Goal: Information Seeking & Learning: Learn about a topic

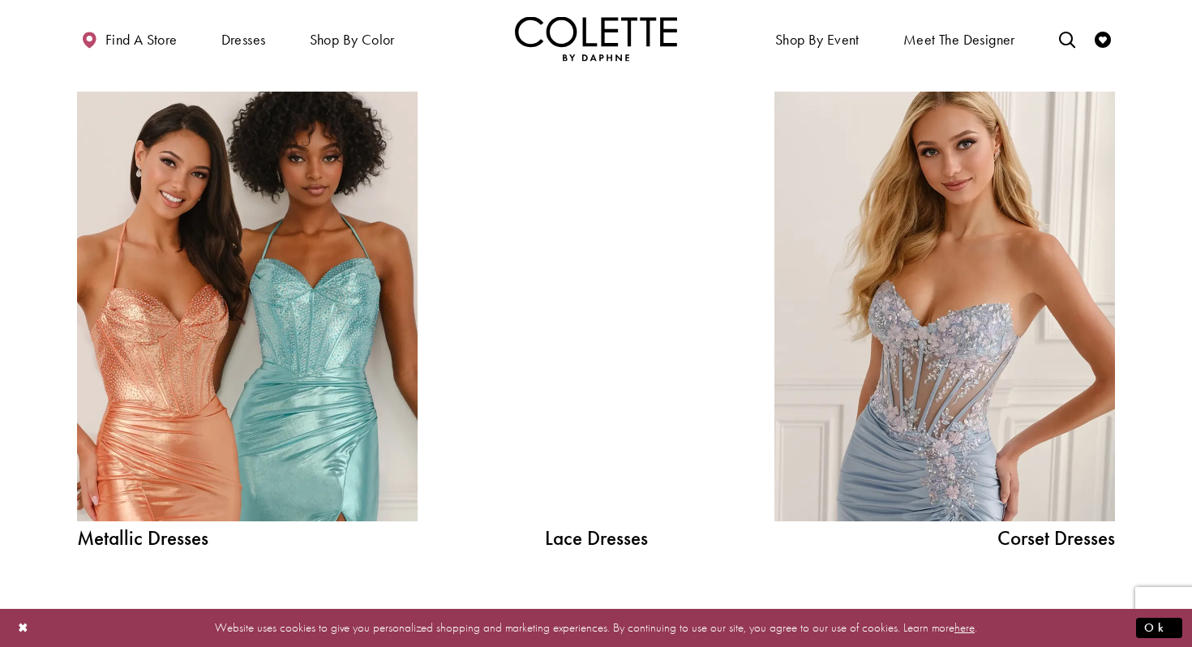
scroll to position [1729, 0]
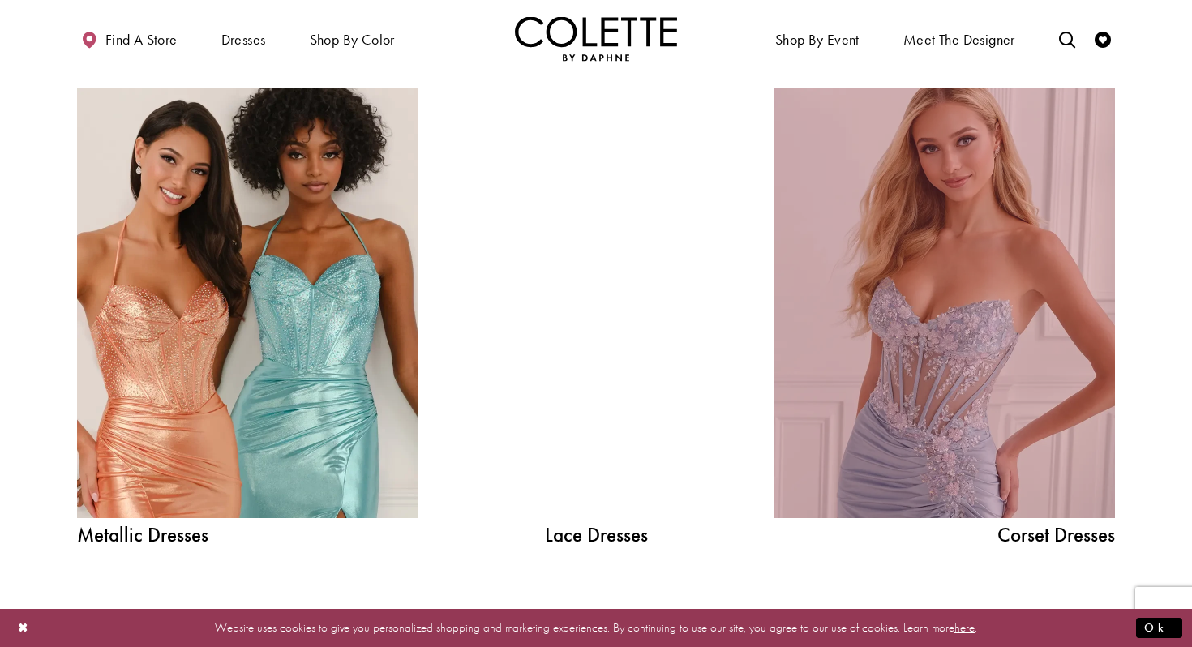
click at [1020, 491] on link "Corset Dress Spring 2026 collection Related Link" at bounding box center [945, 303] width 341 height 430
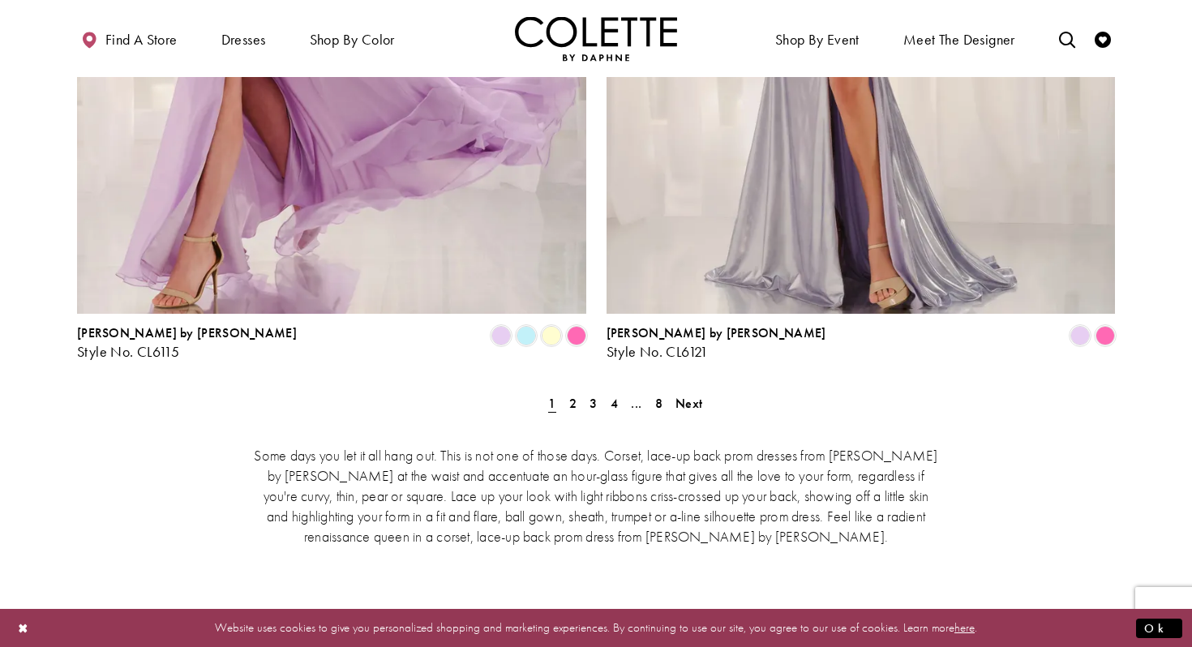
scroll to position [3054, 0]
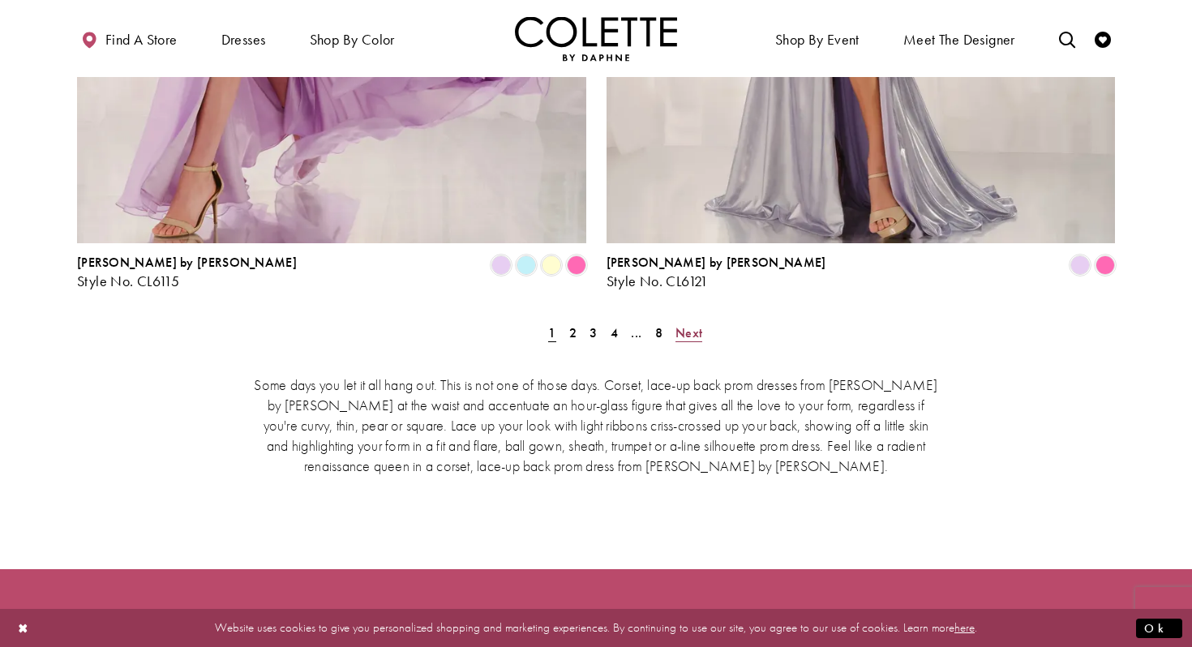
click at [685, 324] on span "Next" at bounding box center [689, 332] width 27 height 17
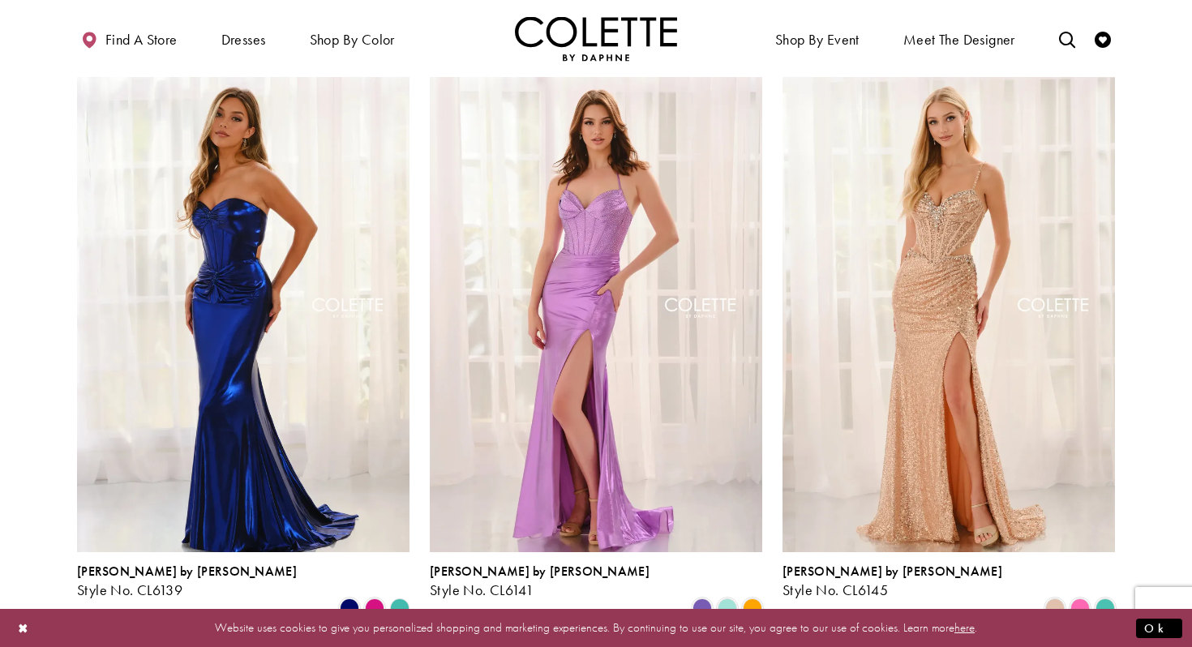
scroll to position [1293, 0]
click at [1075, 598] on span "Product List" at bounding box center [1080, 607] width 19 height 19
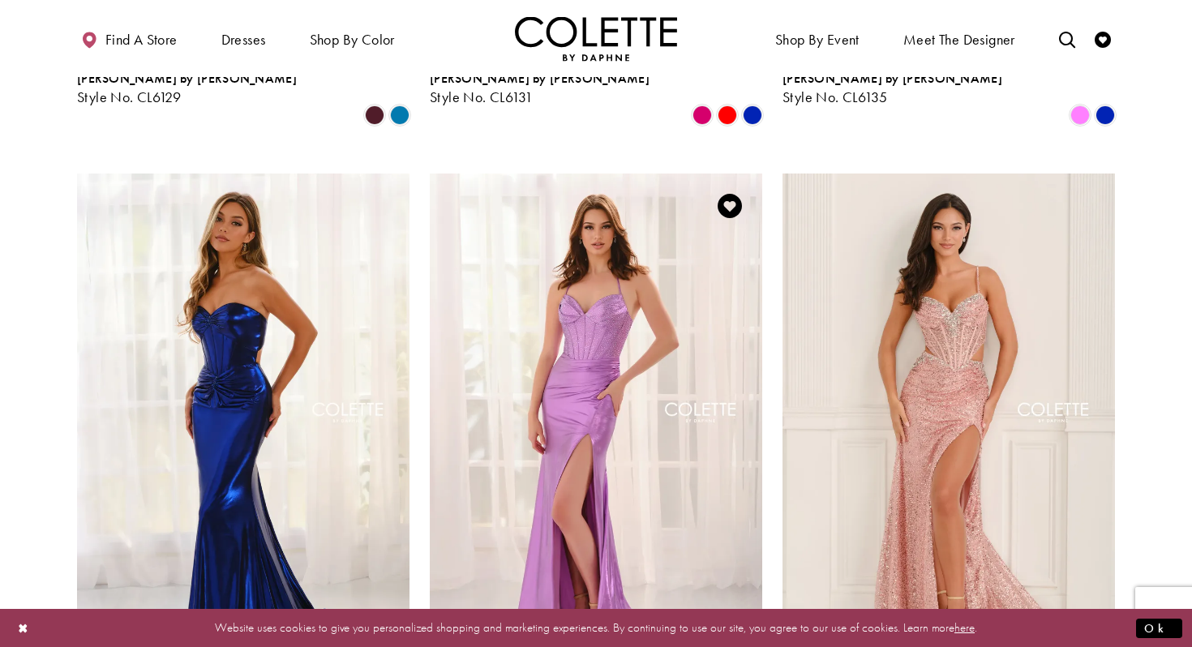
scroll to position [1394, 0]
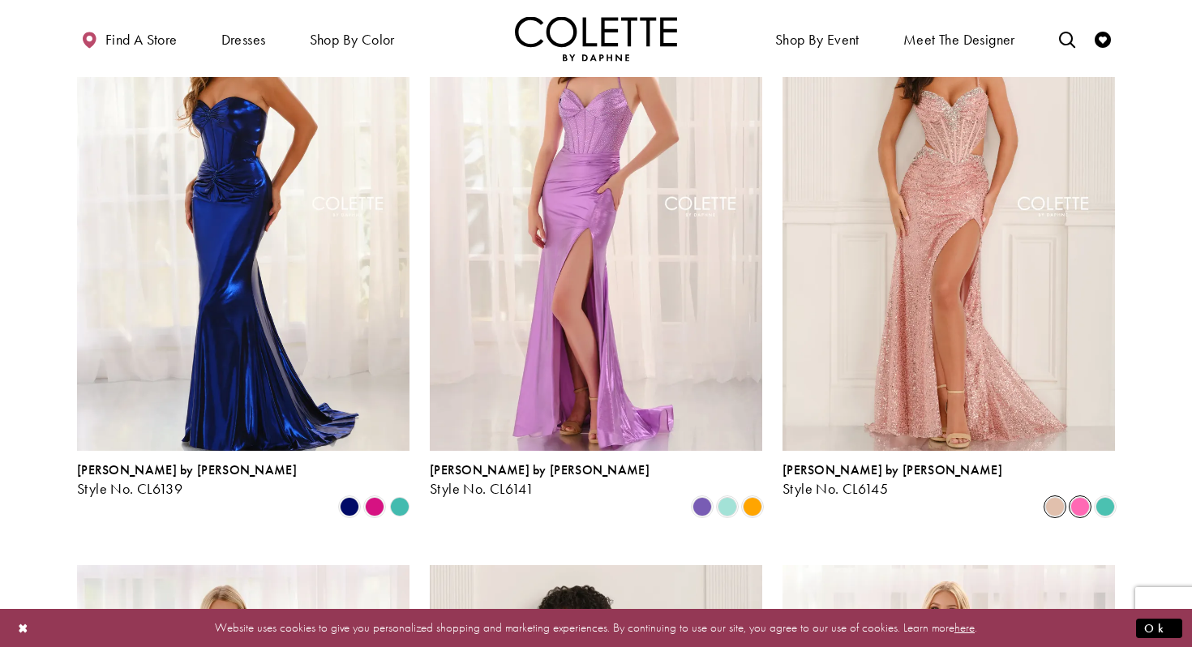
click at [1059, 497] on span "Product List" at bounding box center [1055, 506] width 19 height 19
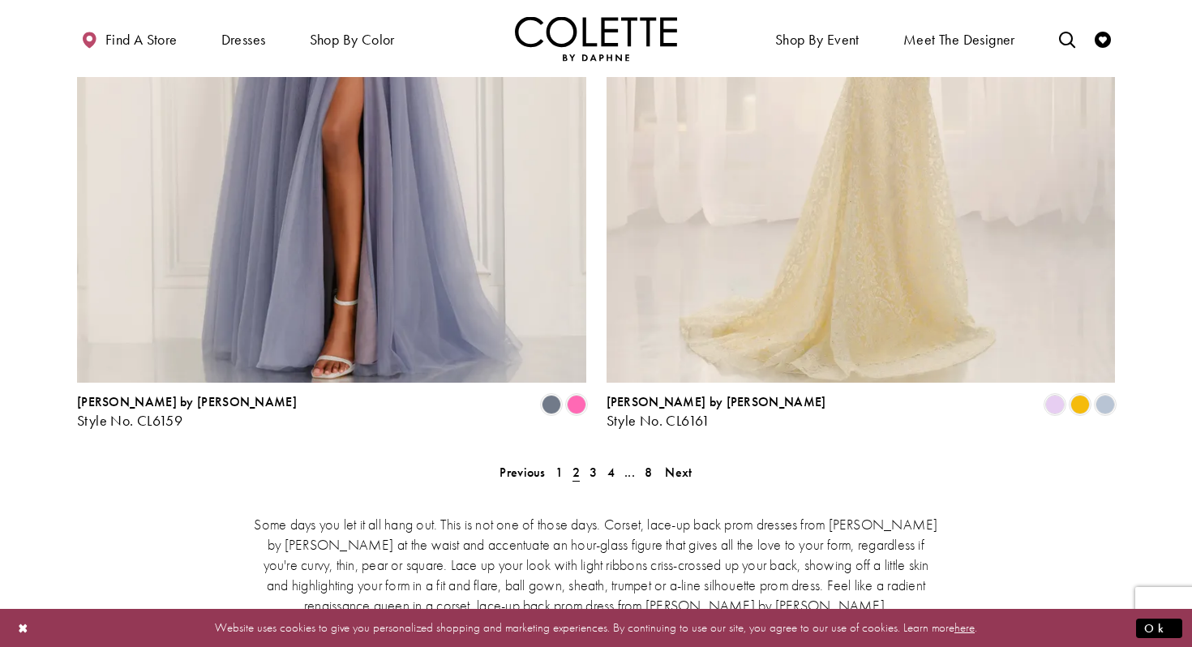
scroll to position [2899, 0]
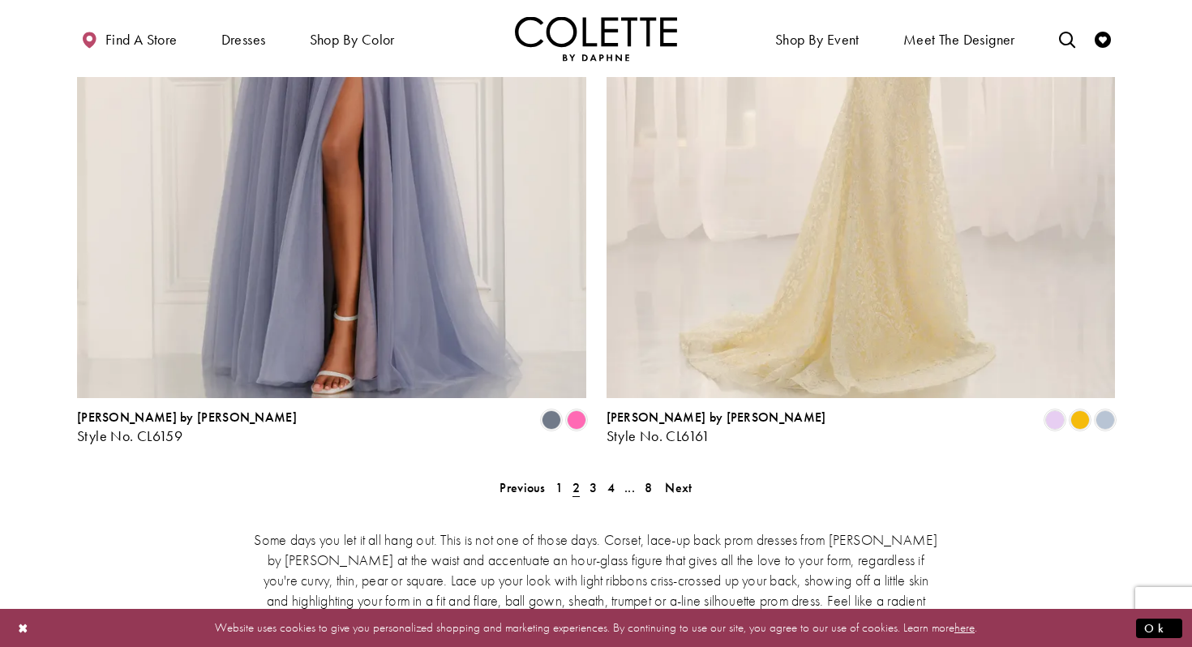
click at [801, 256] on img "Visit Colette by Daphne Style No. CL6161 Page" at bounding box center [861, 28] width 509 height 741
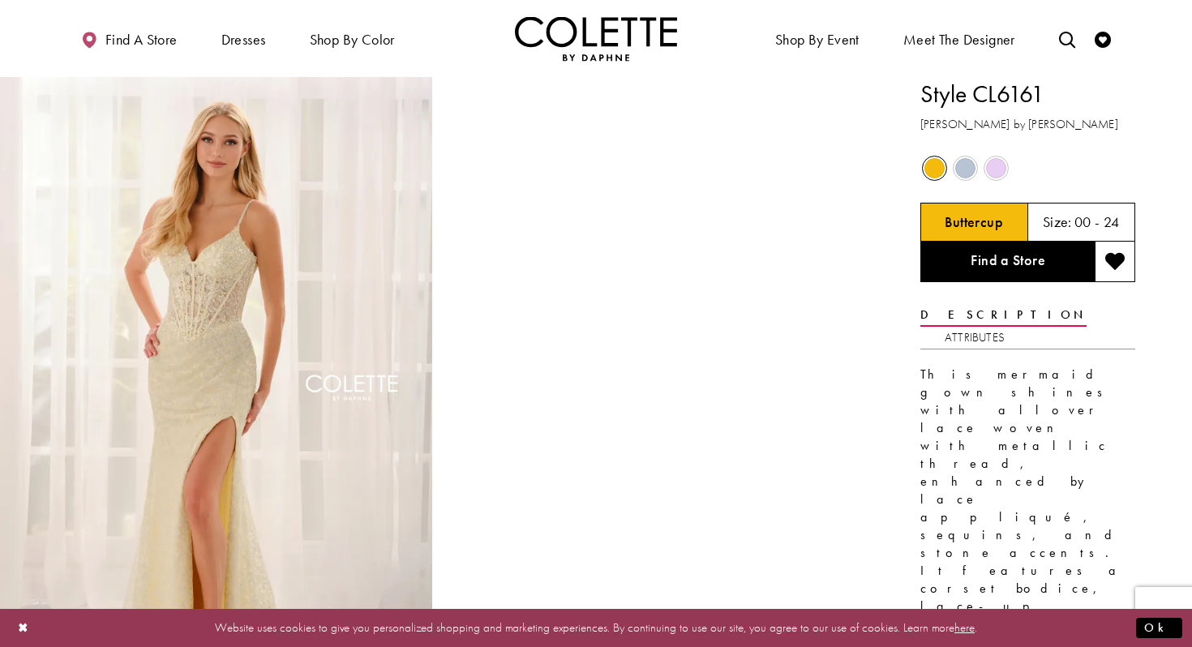
click at [958, 165] on span "Product color controls state depends on size chosen" at bounding box center [966, 168] width 20 height 20
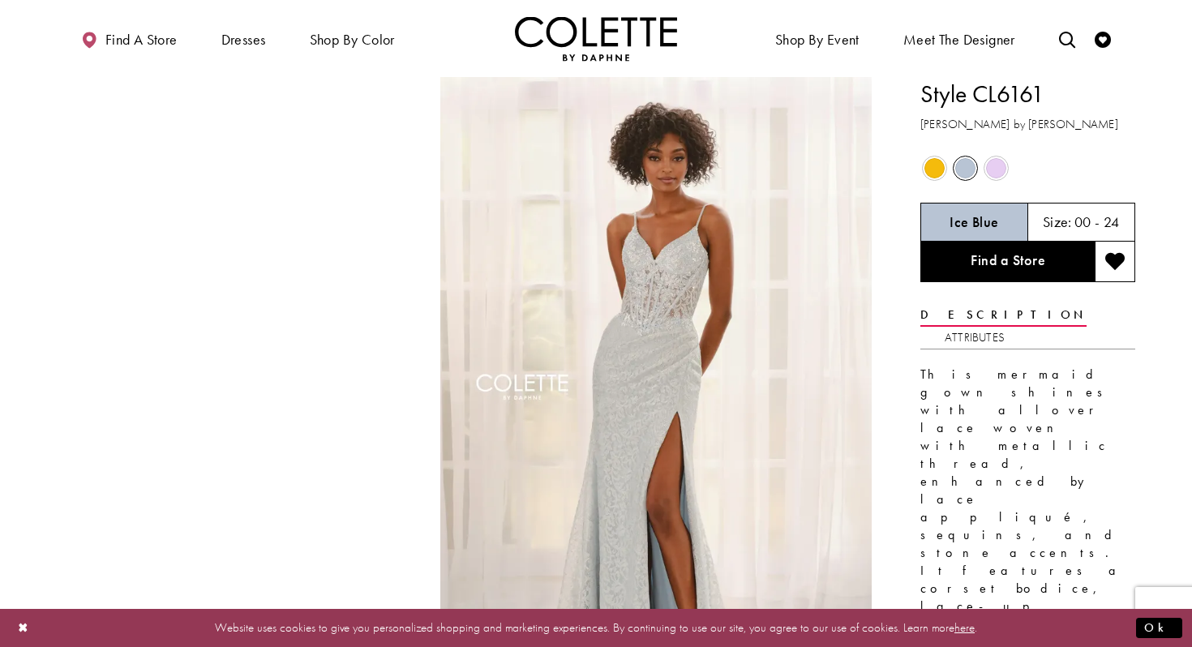
click at [931, 165] on span "Product color controls state depends on size chosen" at bounding box center [935, 168] width 20 height 20
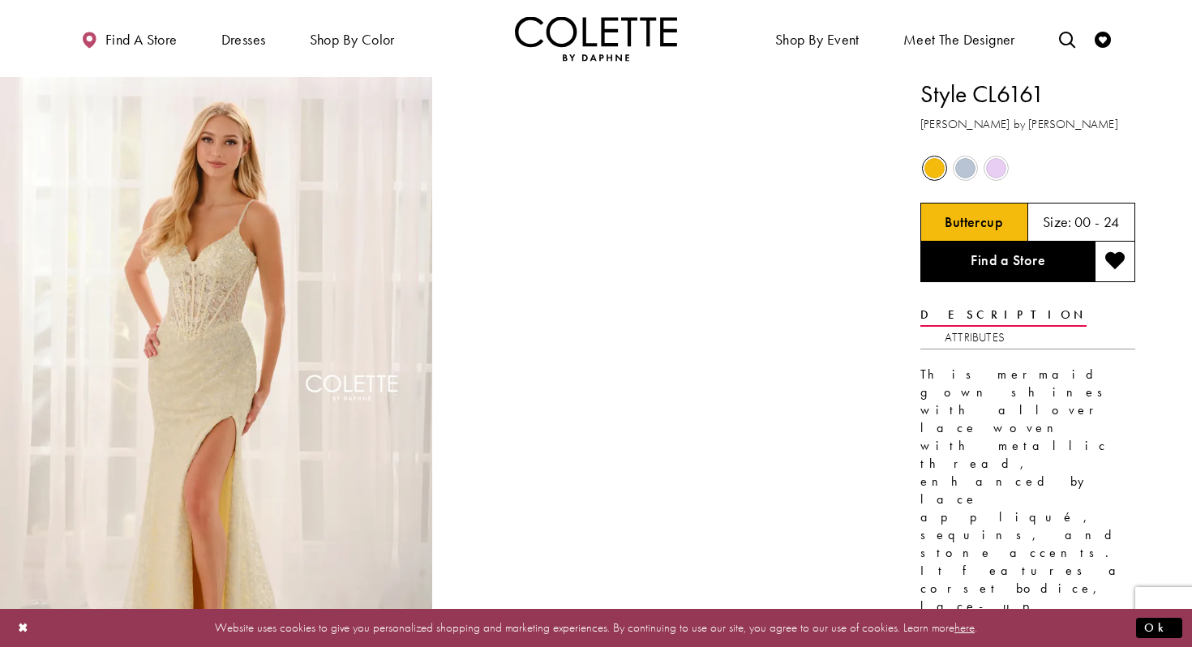
scroll to position [81, 0]
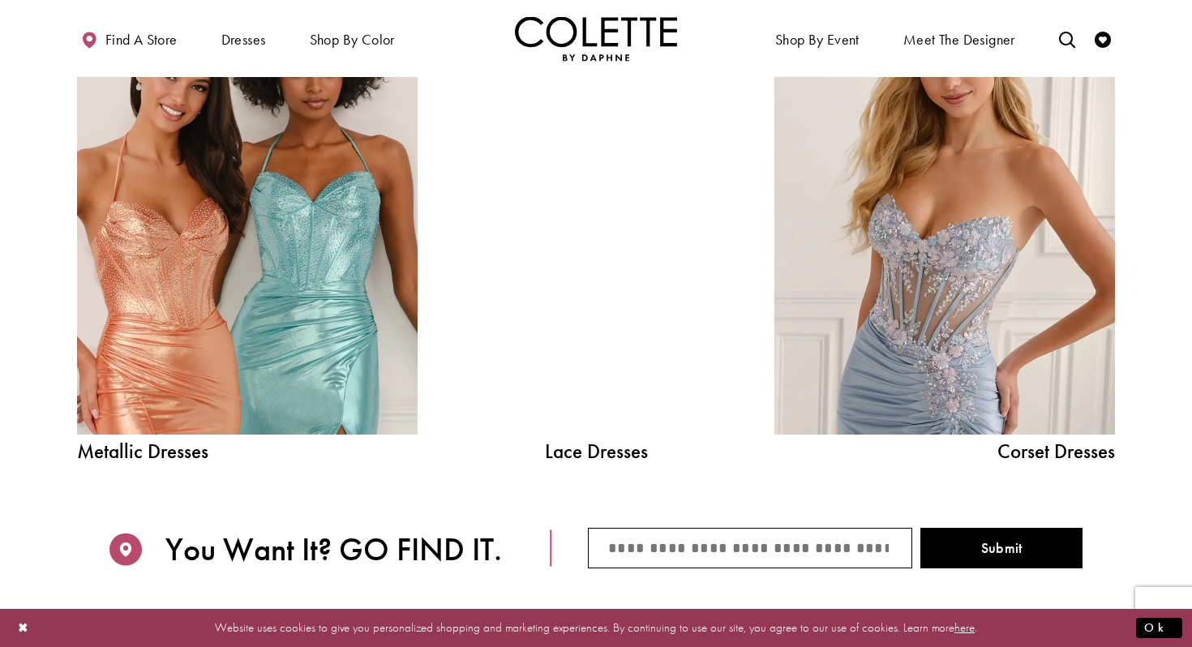
scroll to position [1807, 0]
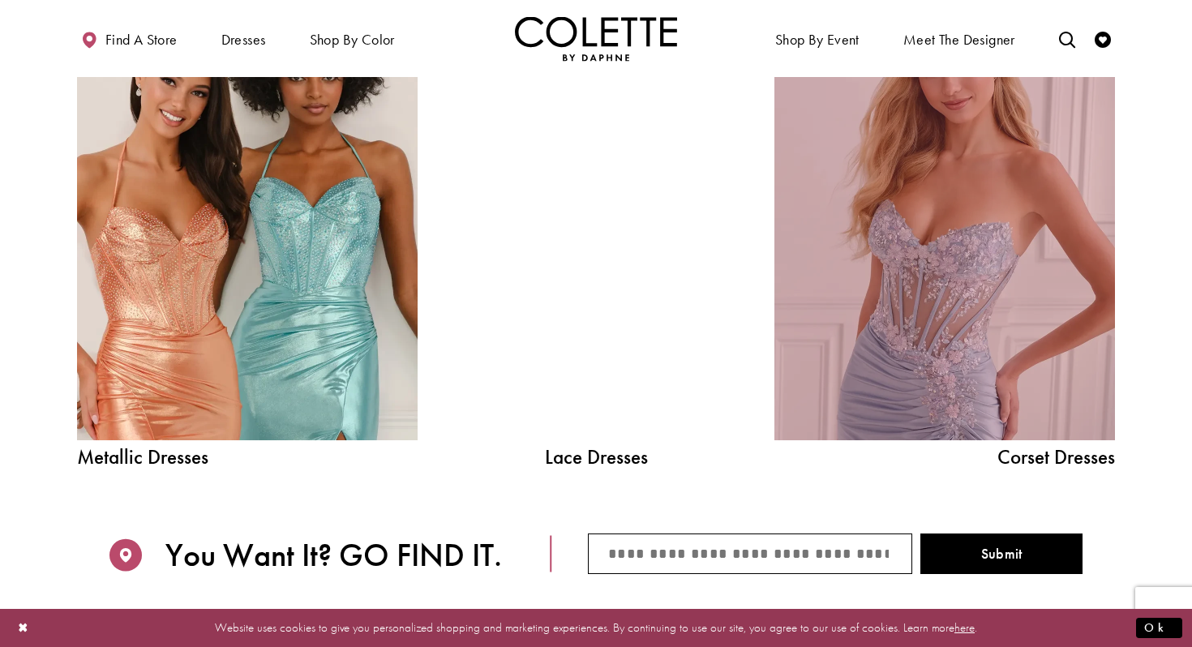
click at [940, 399] on link "Corset Dress Spring 2026 collection Related Link" at bounding box center [945, 226] width 341 height 430
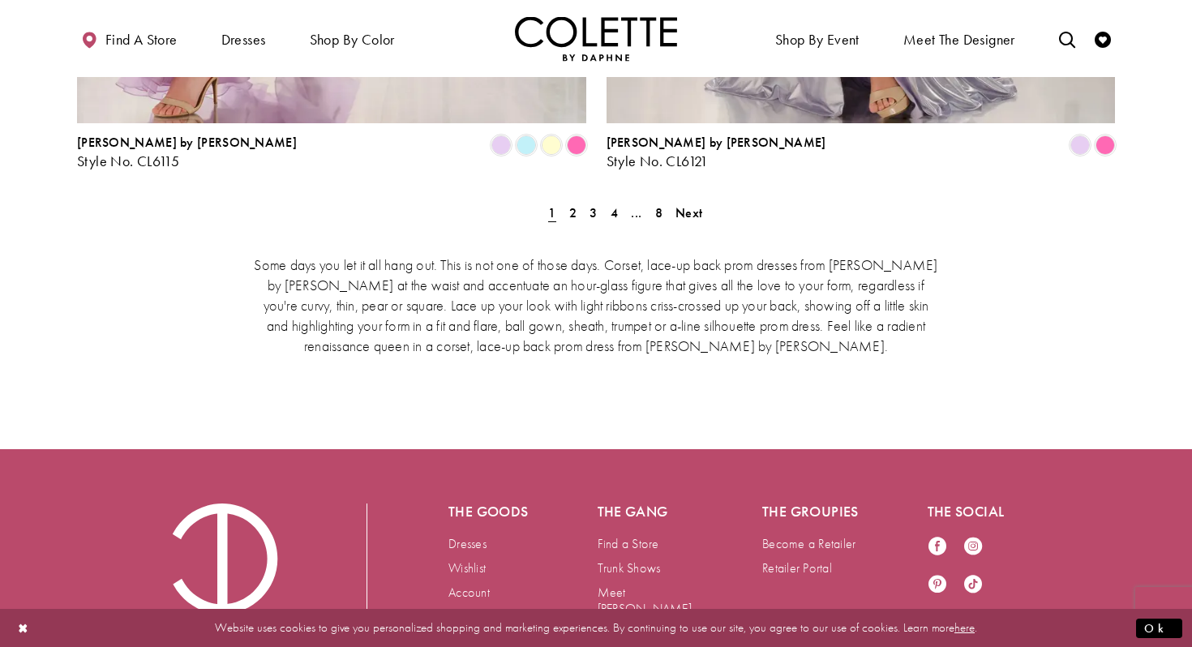
scroll to position [3149, 0]
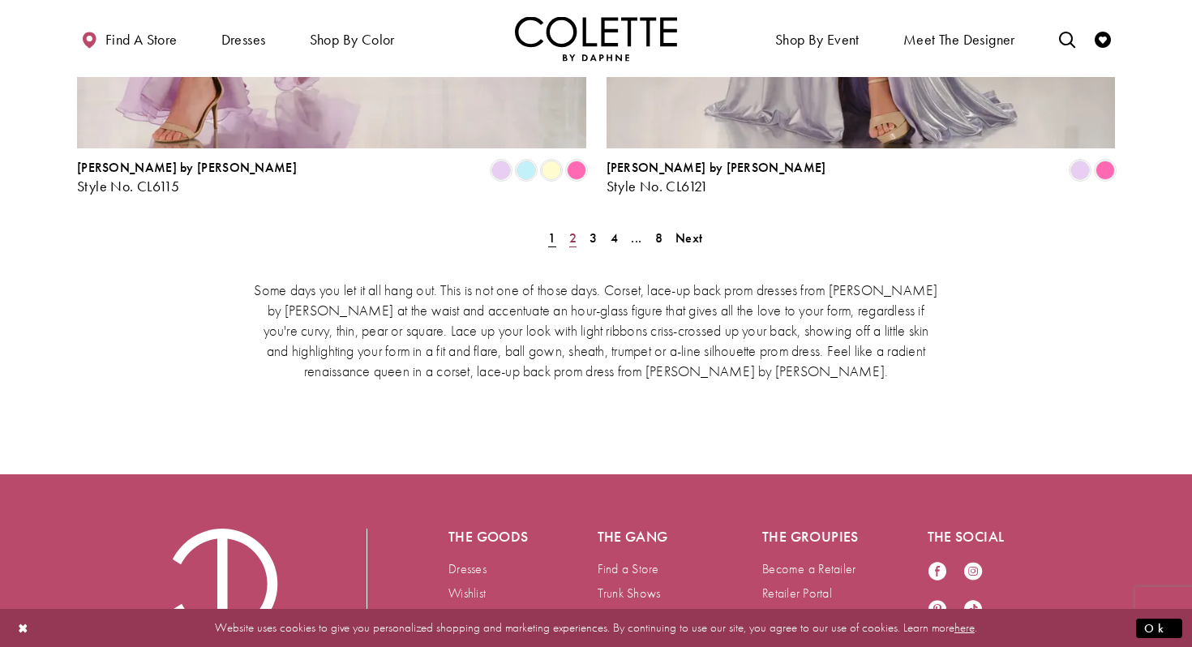
click at [572, 230] on span "2" at bounding box center [572, 238] width 7 height 17
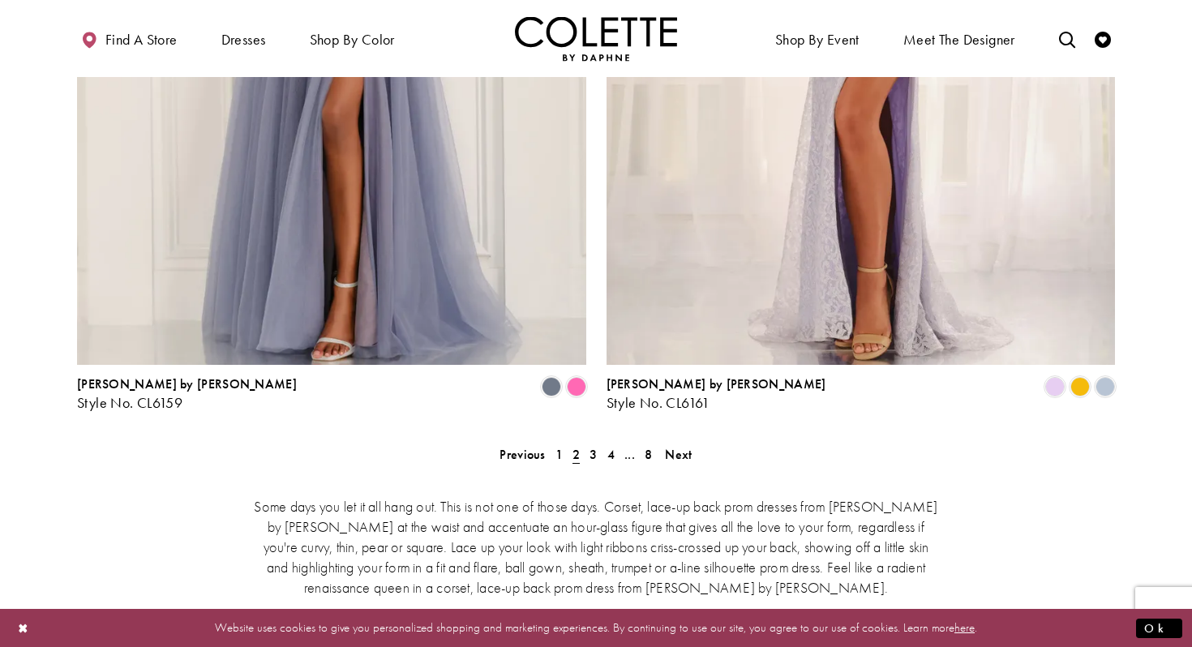
scroll to position [3009, 0]
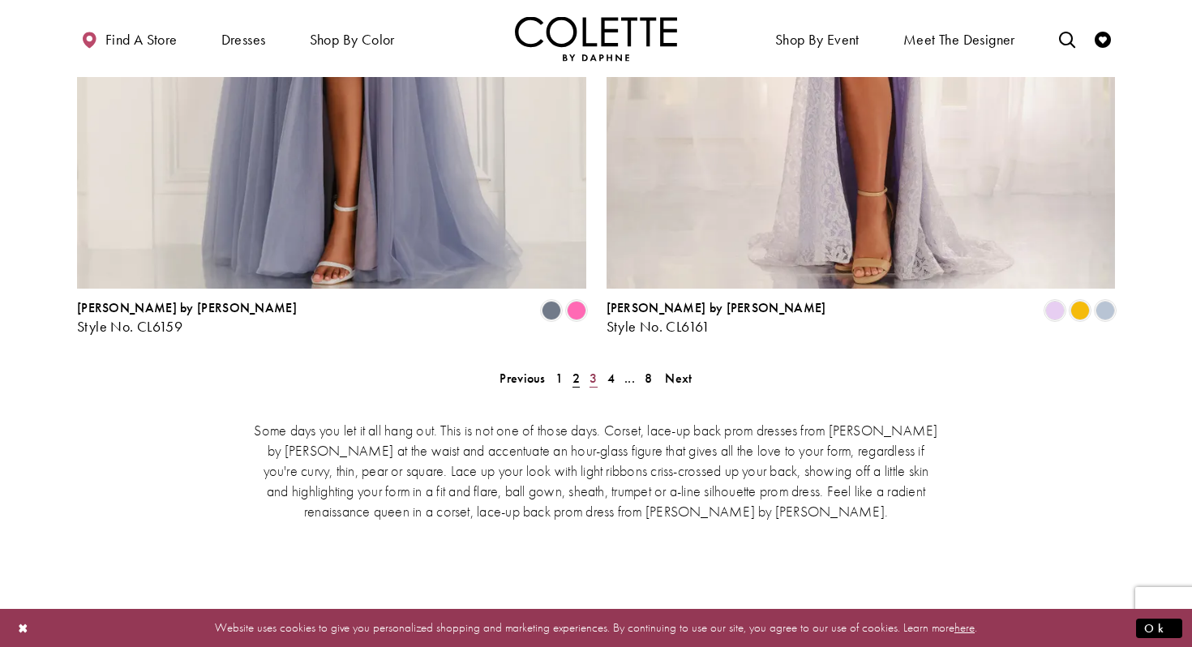
click at [591, 370] on span "3" at bounding box center [593, 378] width 7 height 17
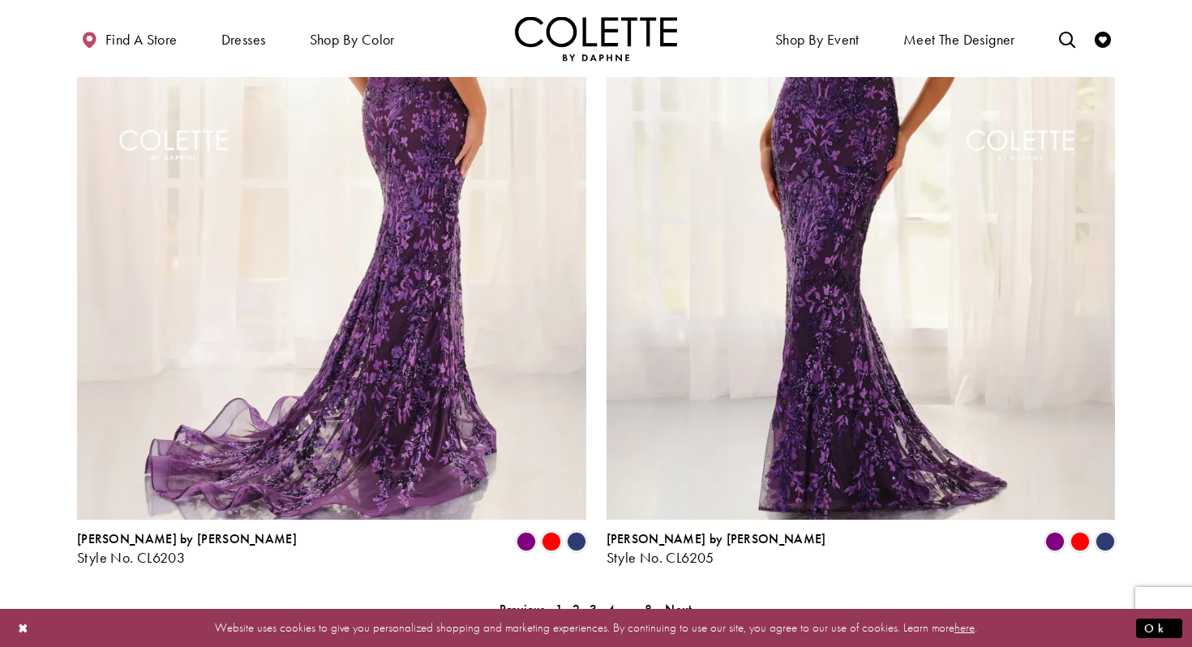
scroll to position [2791, 0]
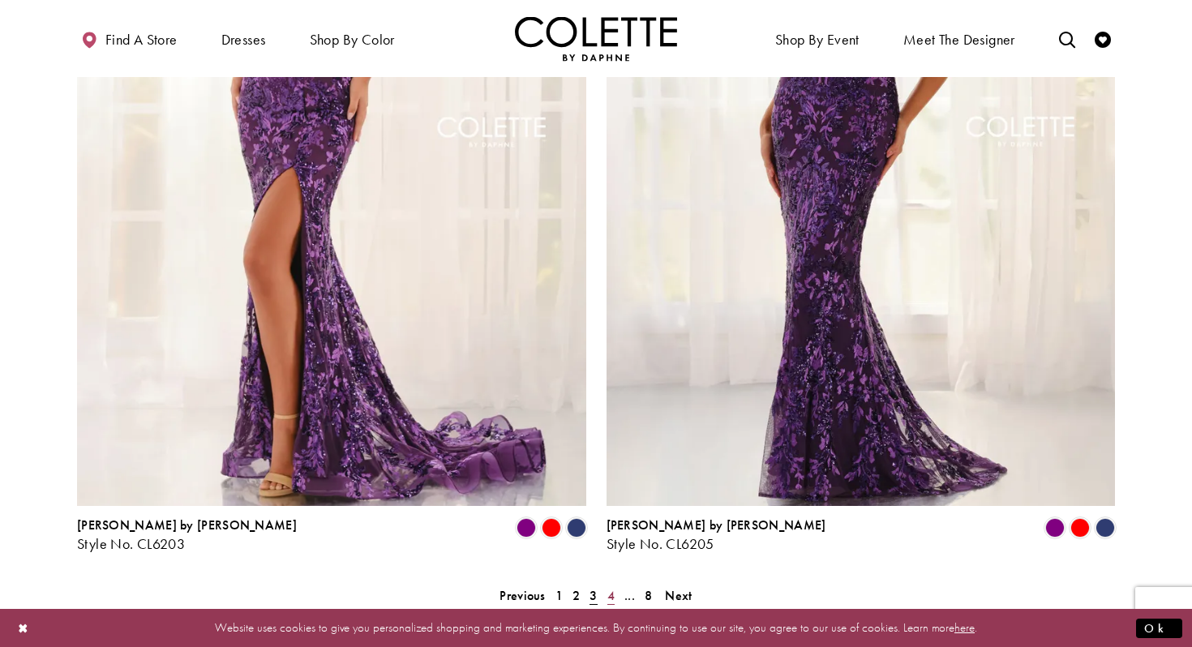
click at [613, 587] on span "4" at bounding box center [611, 595] width 7 height 17
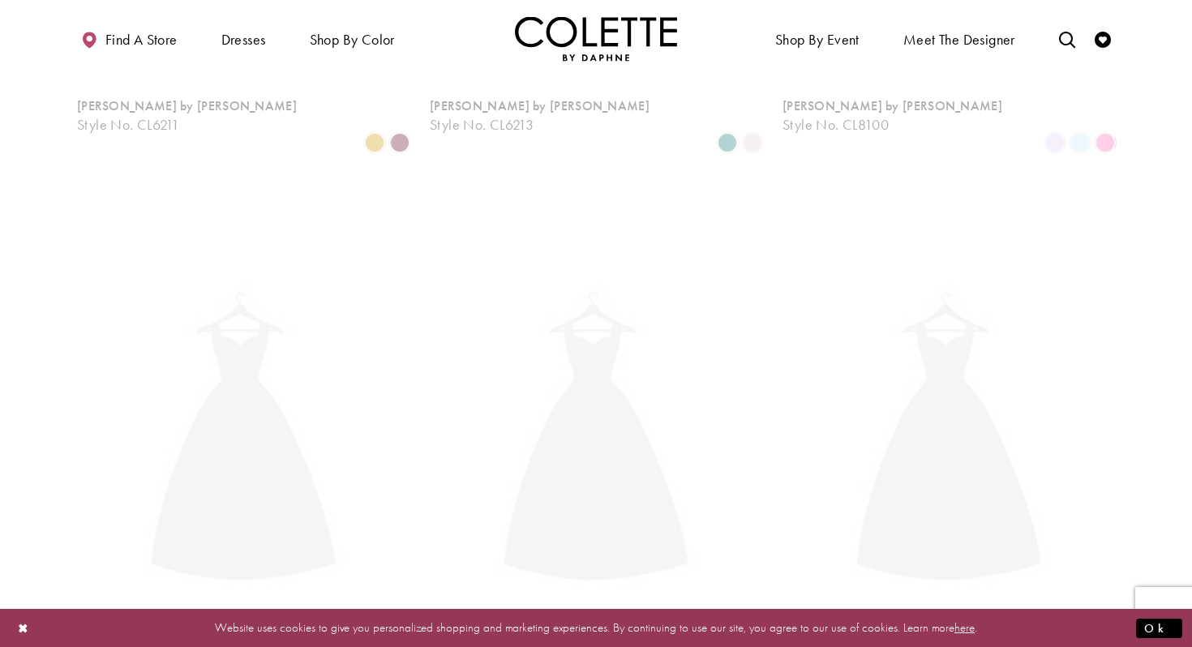
scroll to position [88, 0]
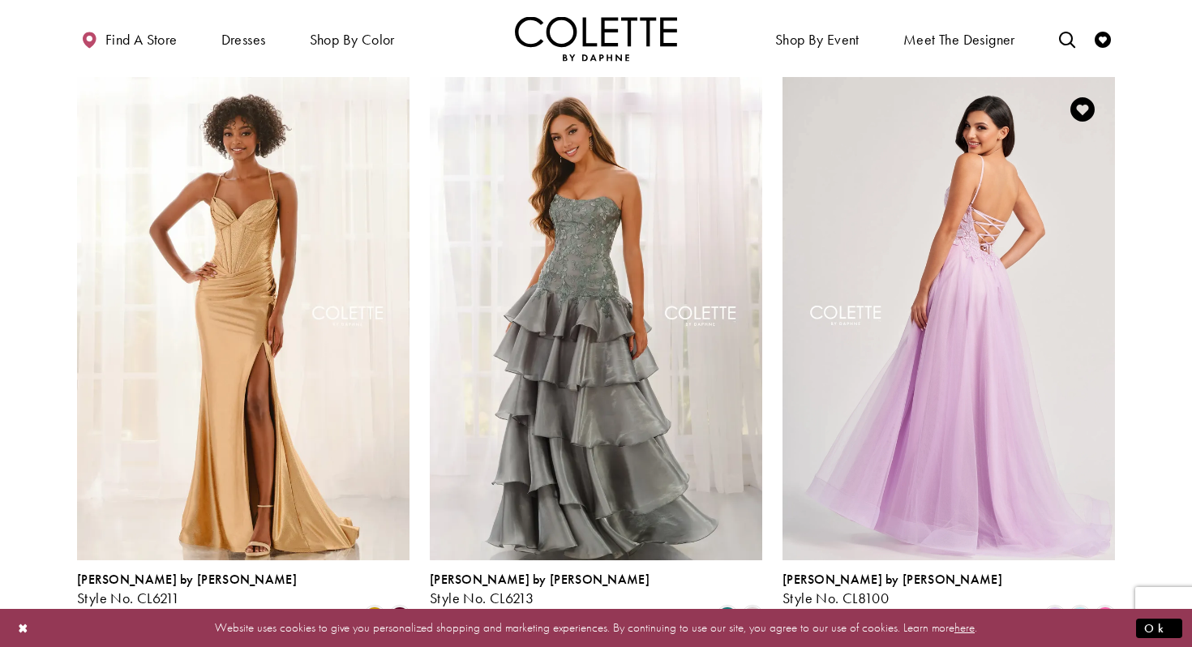
click at [979, 333] on img "Visit Colette by Daphne Style No. CL8100 Page" at bounding box center [949, 318] width 333 height 483
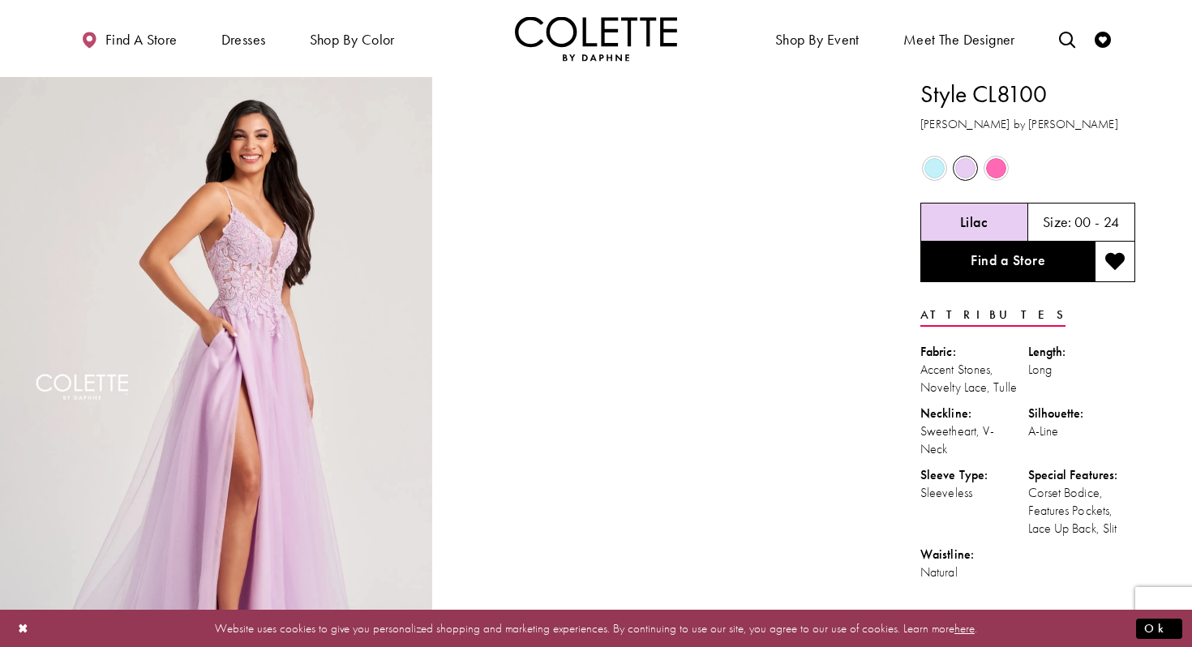
click at [939, 170] on span "Product color controls state depends on size chosen" at bounding box center [935, 168] width 20 height 20
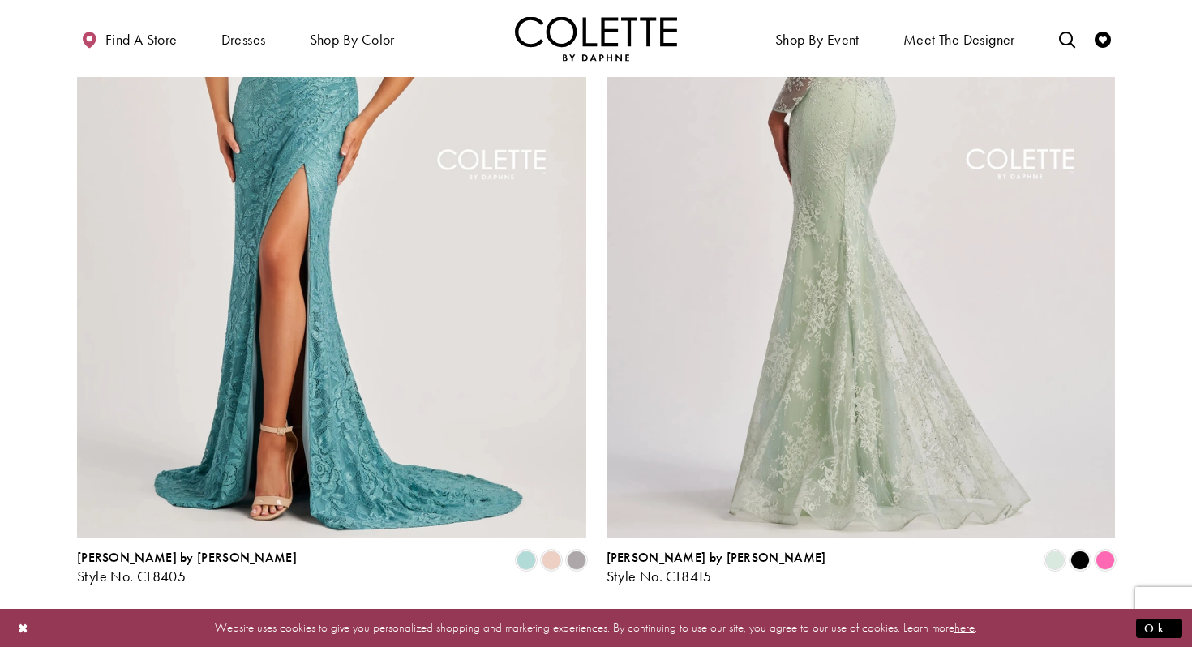
scroll to position [2766, 0]
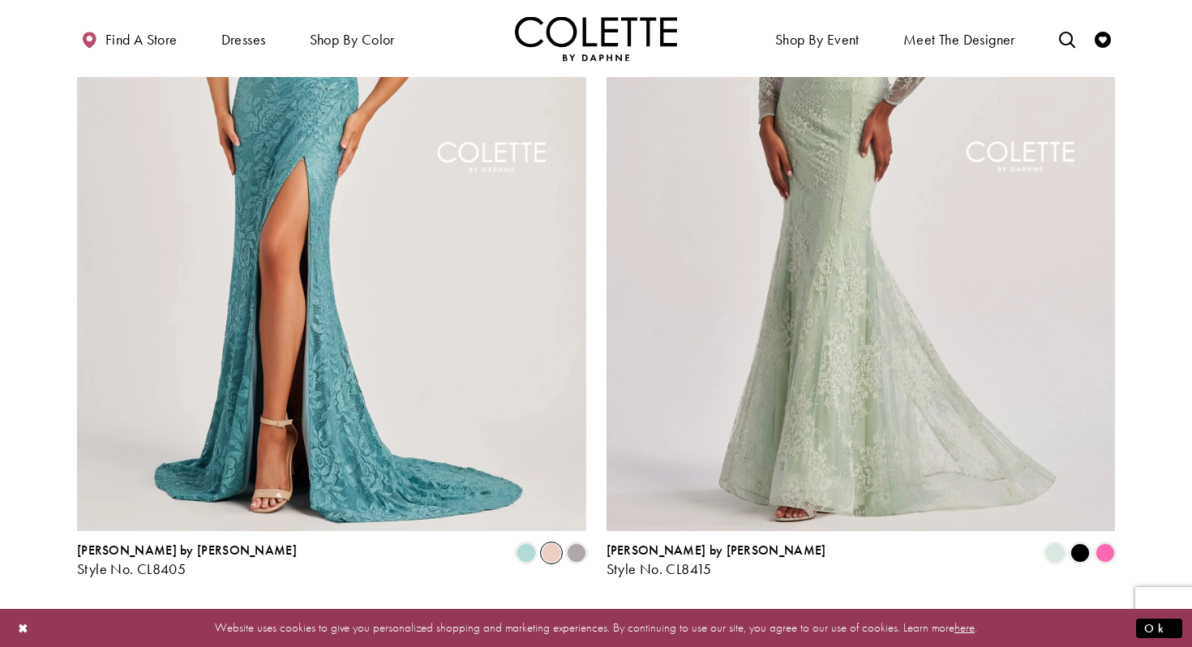
click at [547, 543] on span "Product List" at bounding box center [551, 552] width 19 height 19
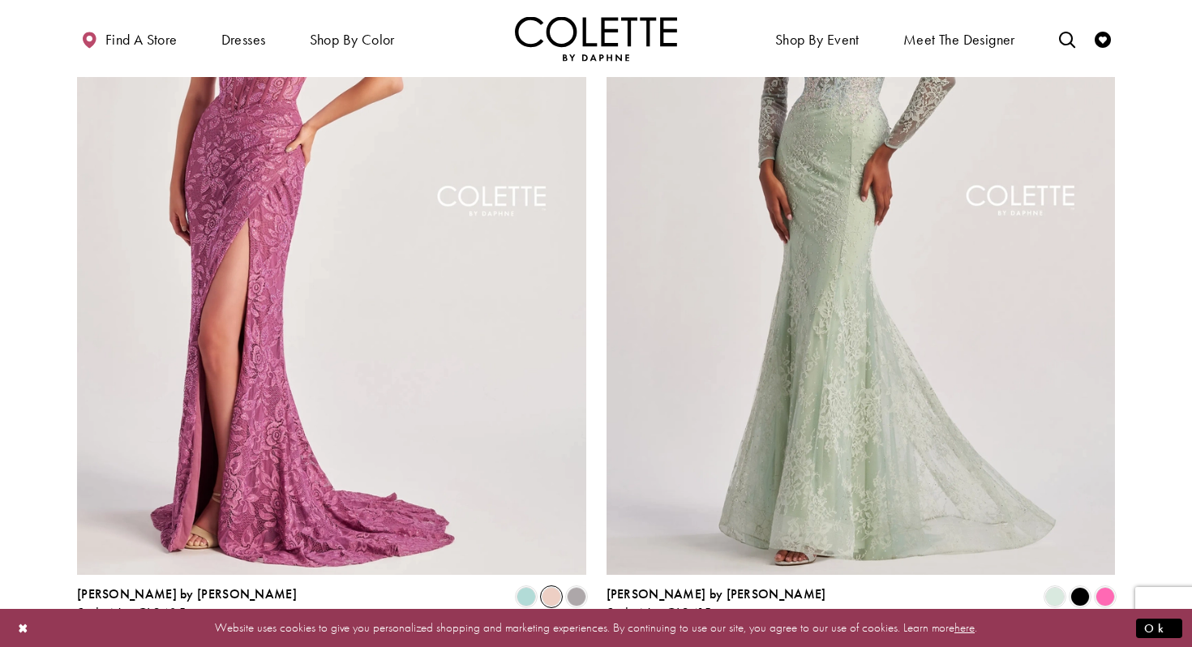
scroll to position [2989, 0]
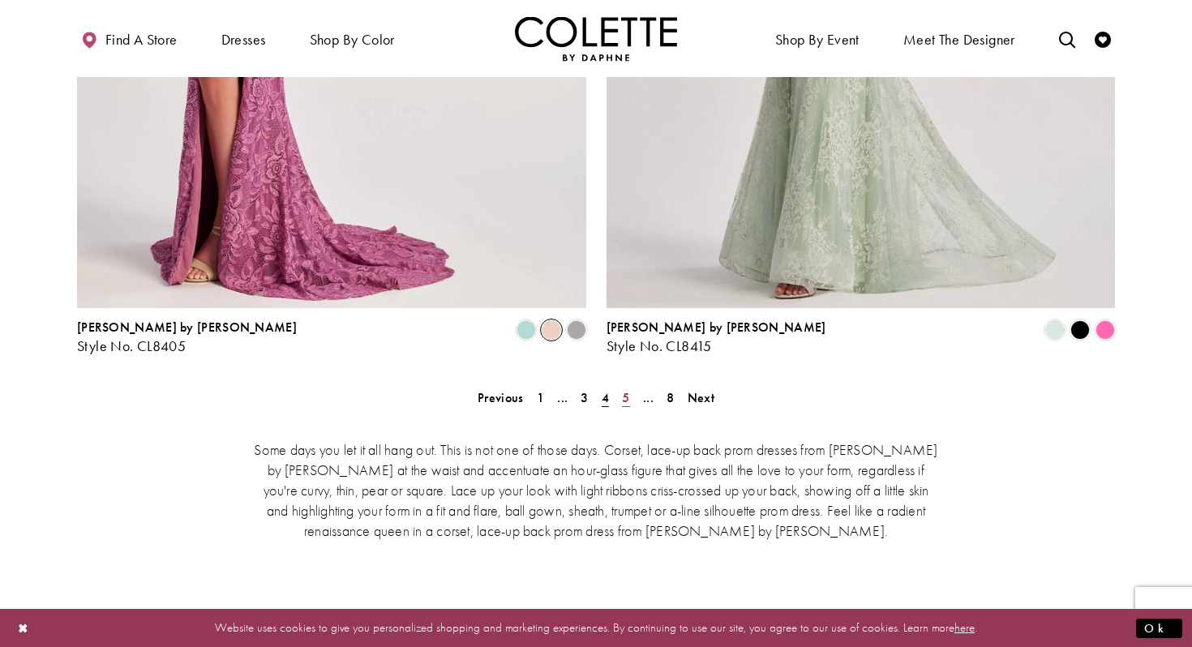
click at [628, 389] on span "5" at bounding box center [625, 397] width 7 height 17
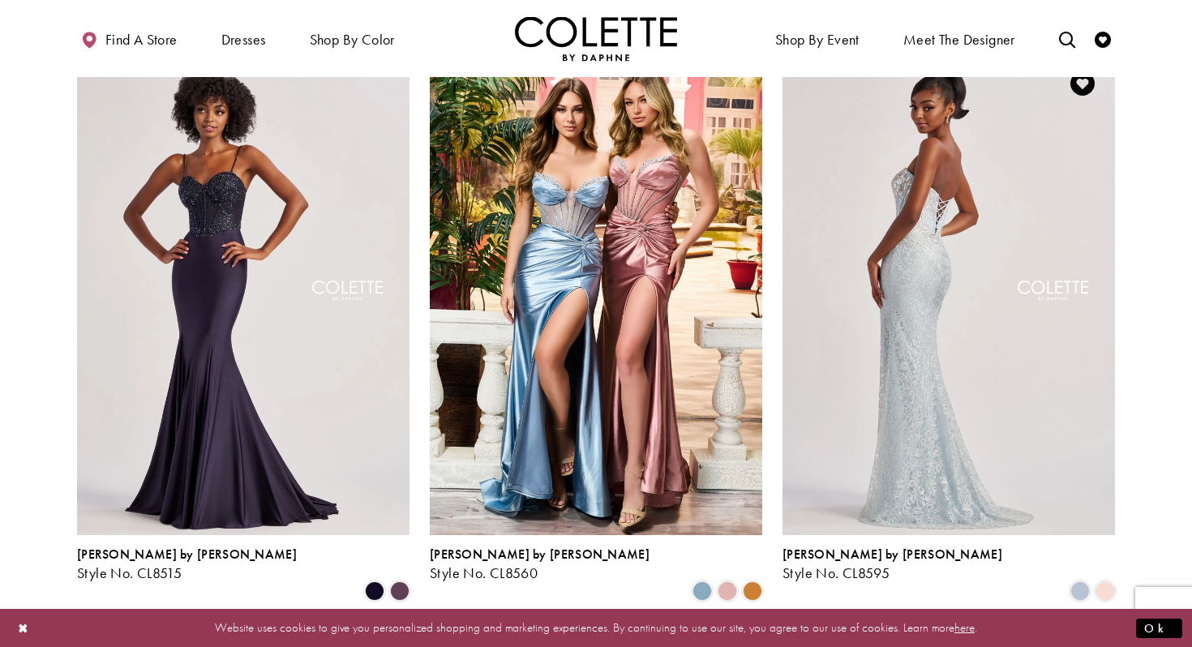
scroll to position [725, 0]
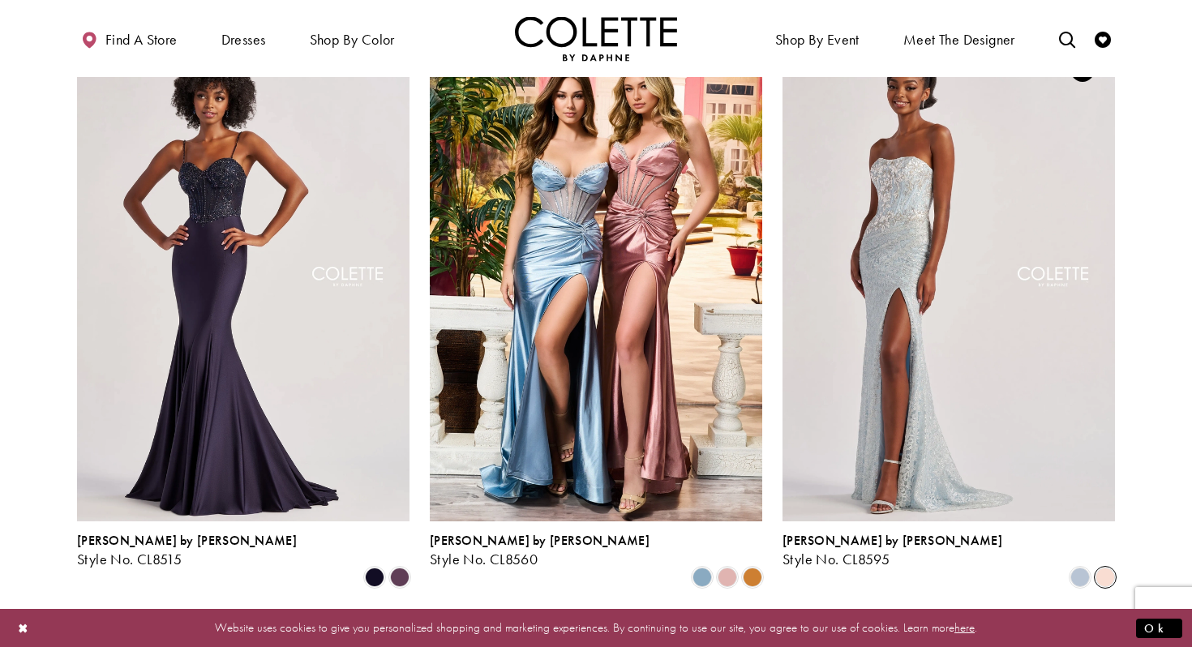
click at [1103, 568] on span "Product List" at bounding box center [1105, 577] width 19 height 19
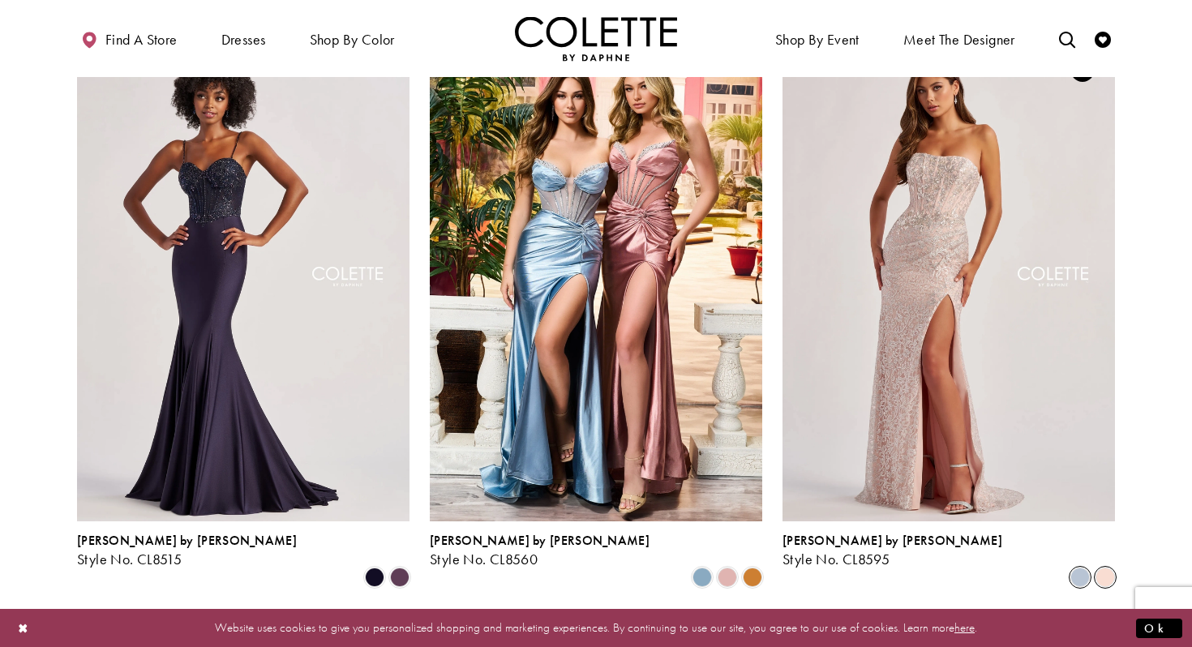
click at [1071, 568] on span "Product List" at bounding box center [1080, 577] width 19 height 19
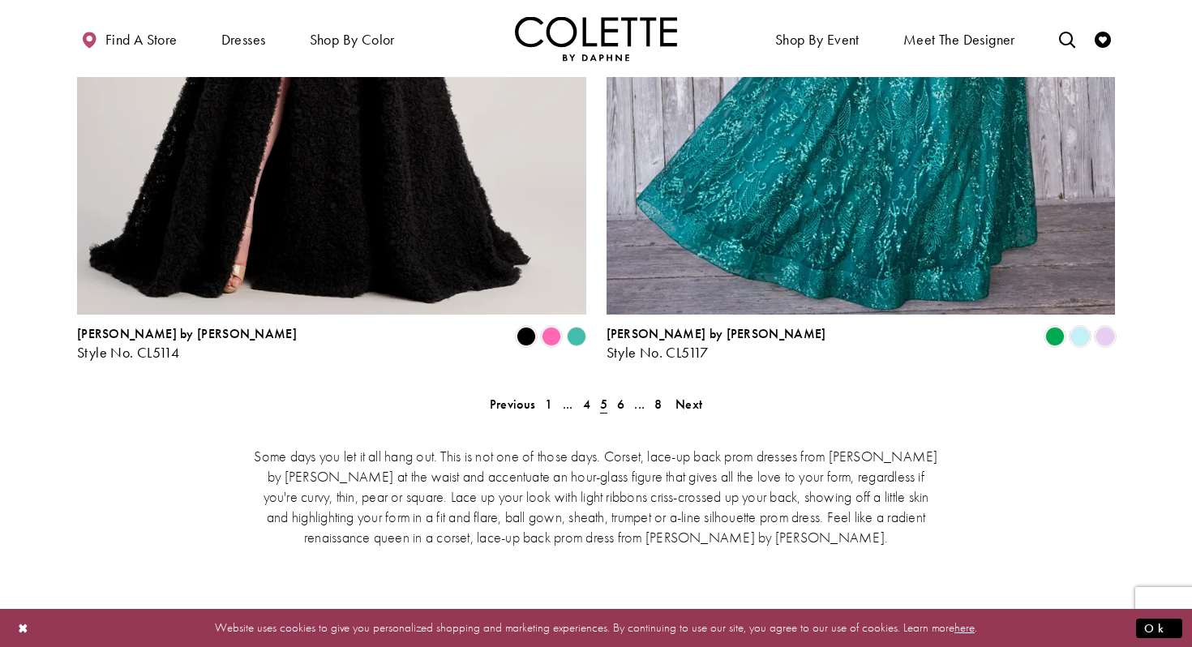
scroll to position [2865, 0]
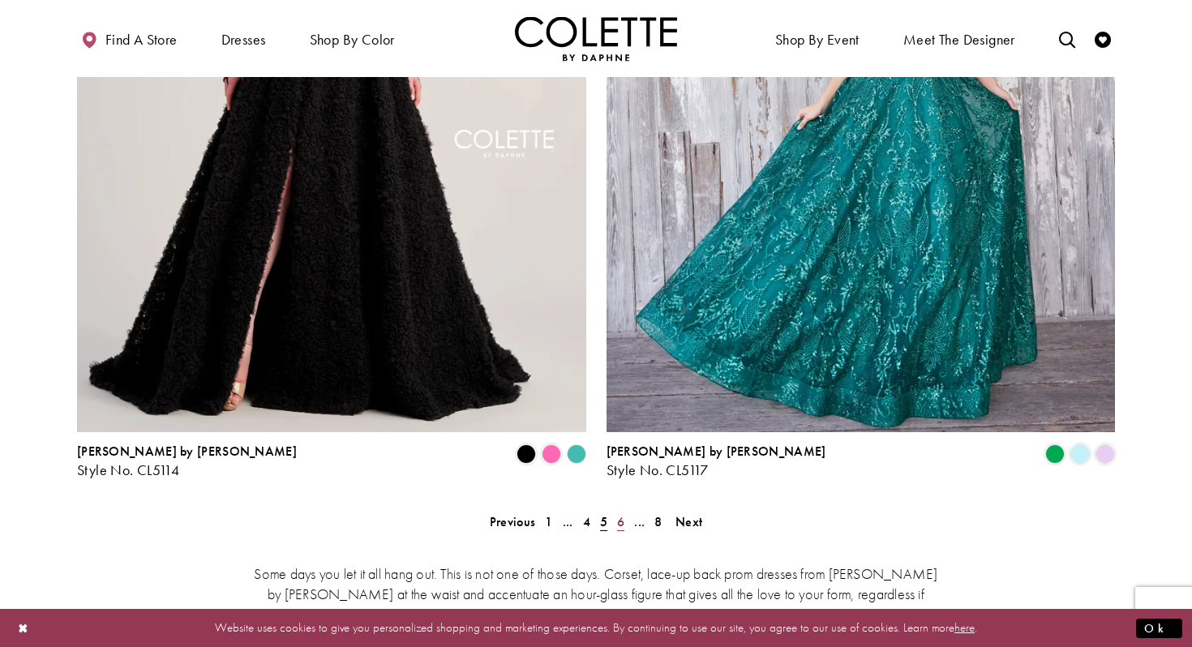
click at [621, 513] on span "6" at bounding box center [620, 521] width 7 height 17
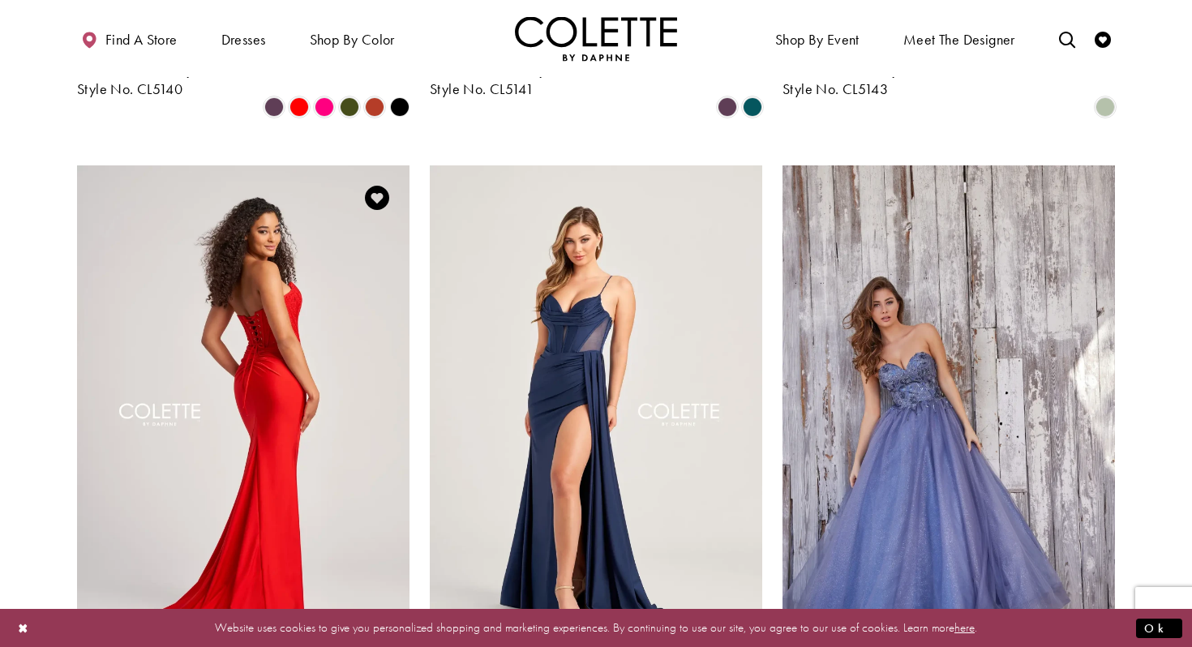
scroll to position [1305, 0]
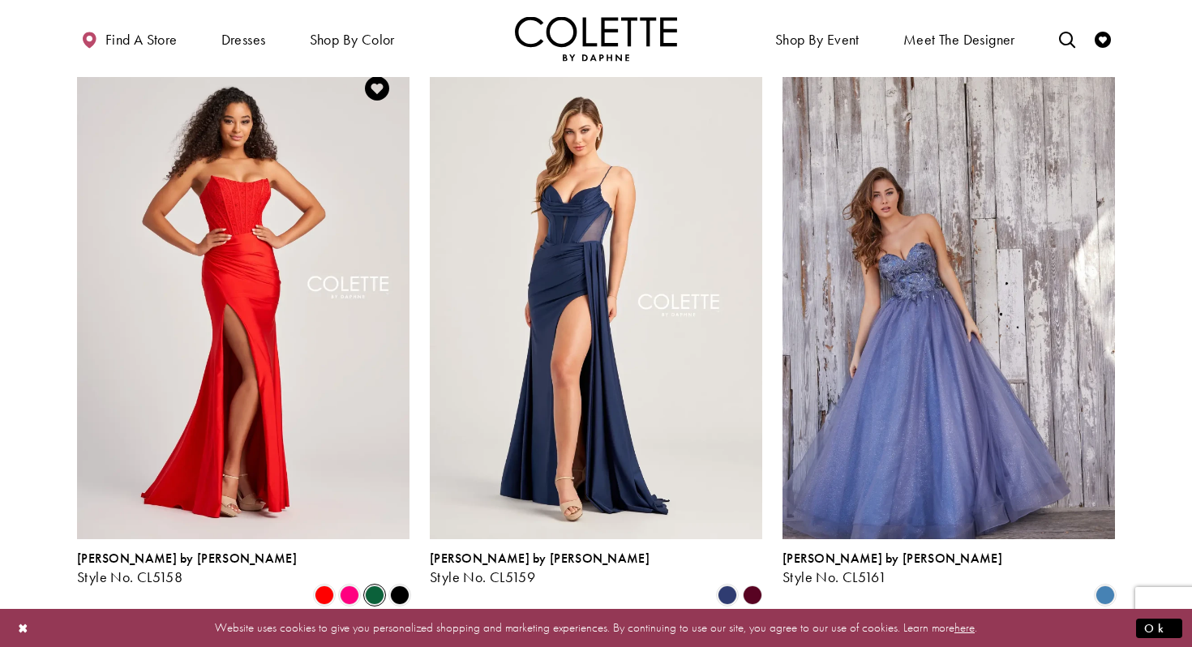
click at [371, 586] on span "Product List" at bounding box center [374, 595] width 19 height 19
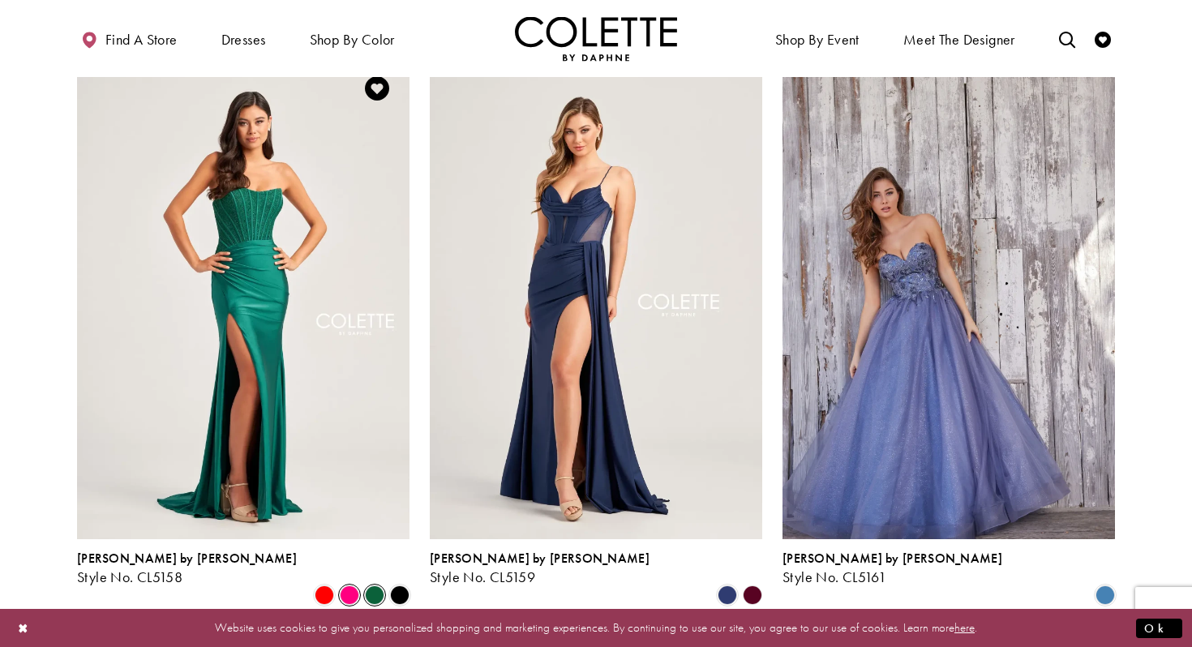
click at [342, 586] on span "Product List" at bounding box center [349, 595] width 19 height 19
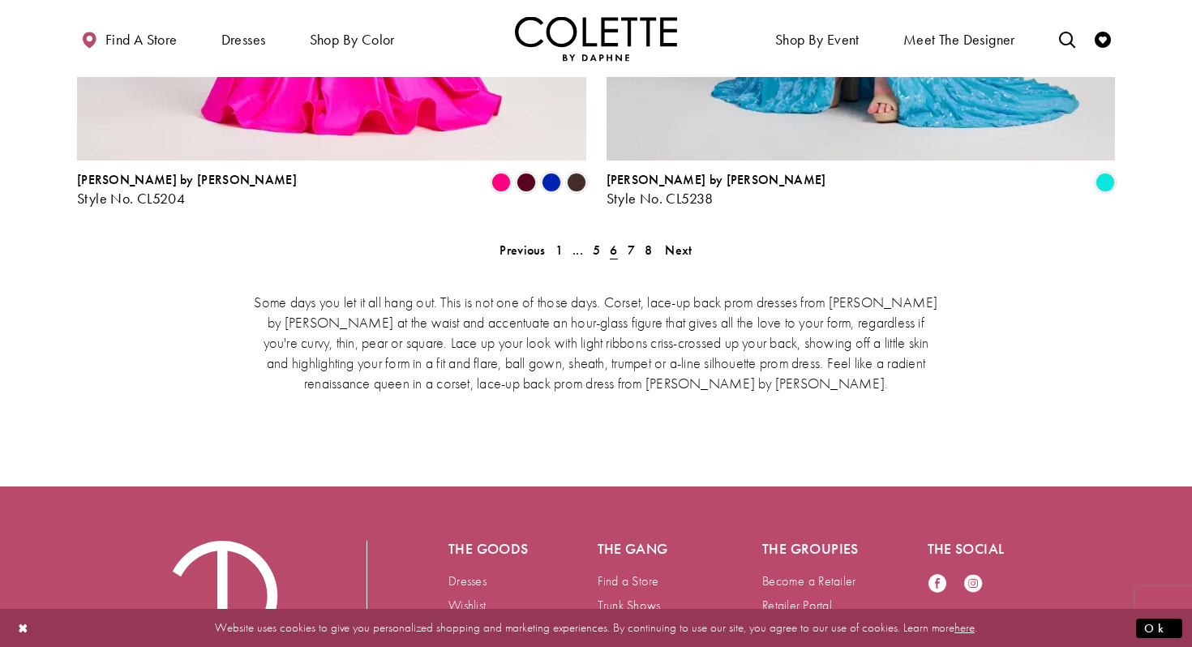
scroll to position [3123, 0]
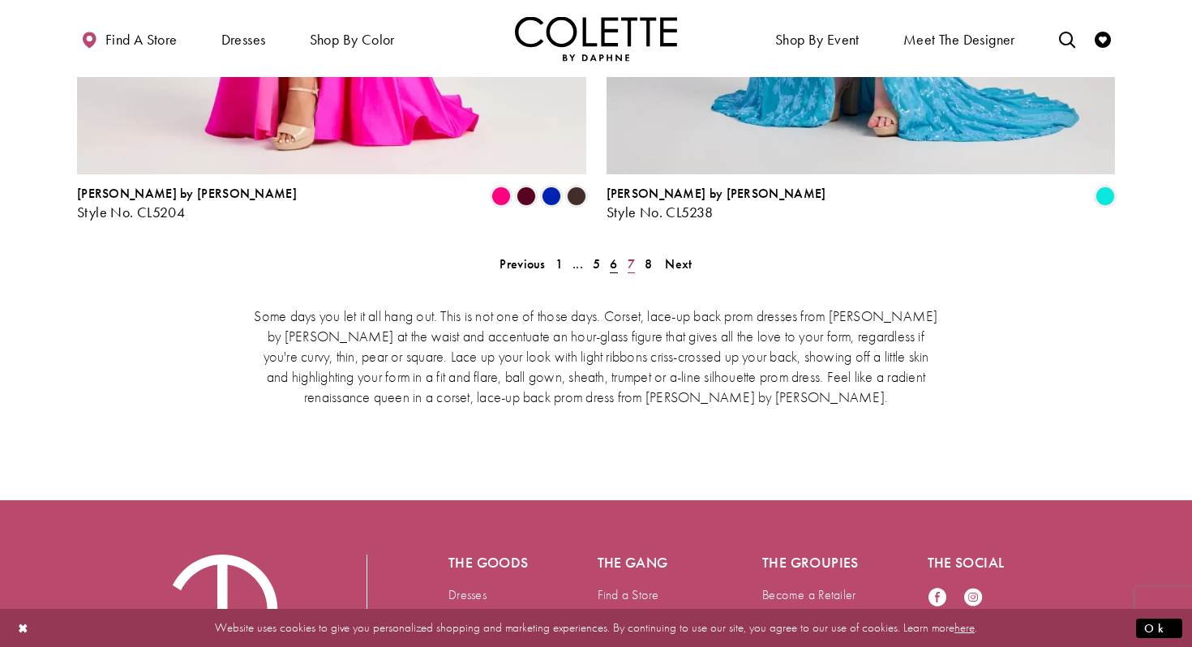
click at [632, 256] on span "7" at bounding box center [631, 264] width 7 height 17
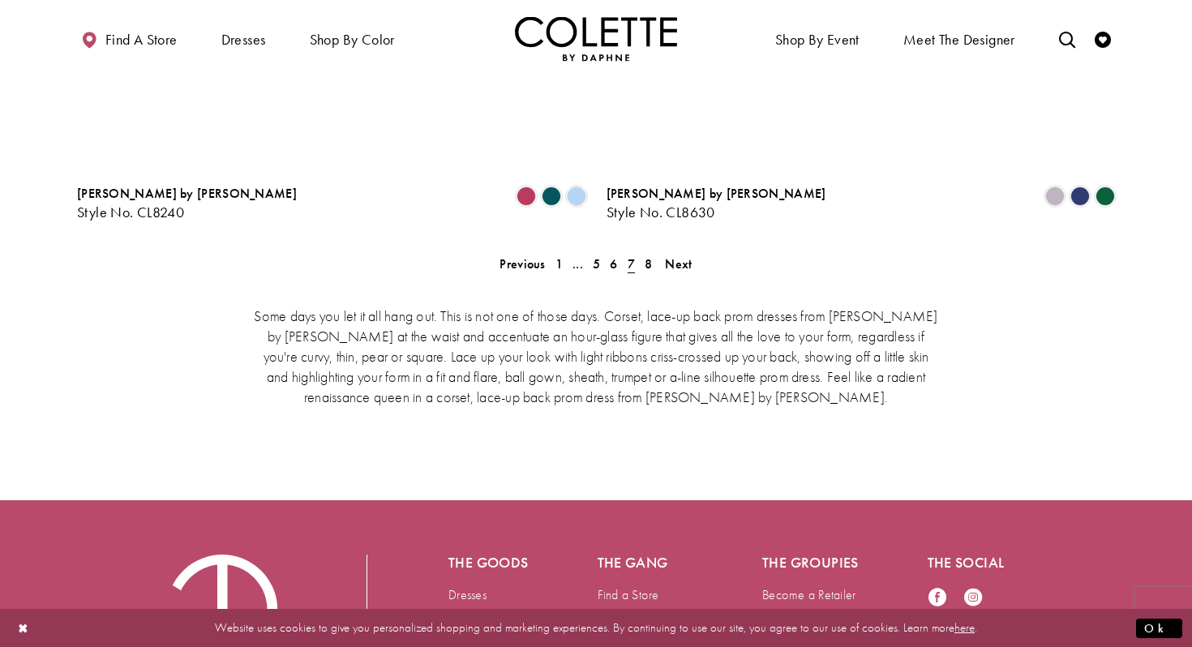
scroll to position [88, 0]
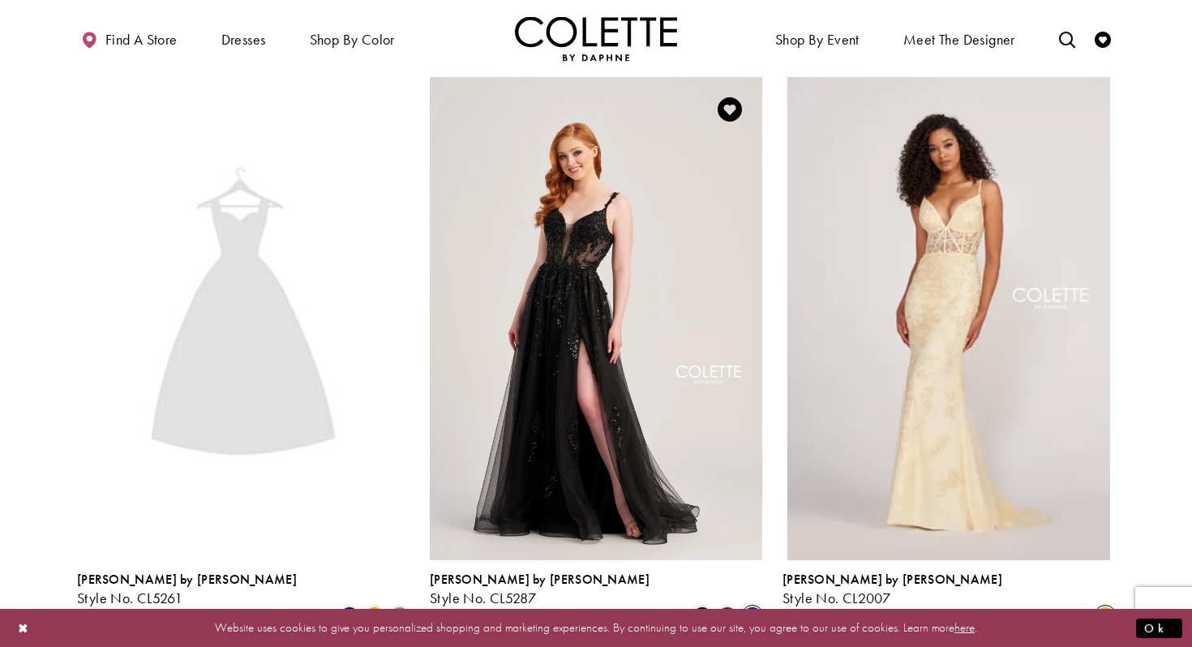
click at [751, 607] on span "Product List" at bounding box center [752, 616] width 19 height 19
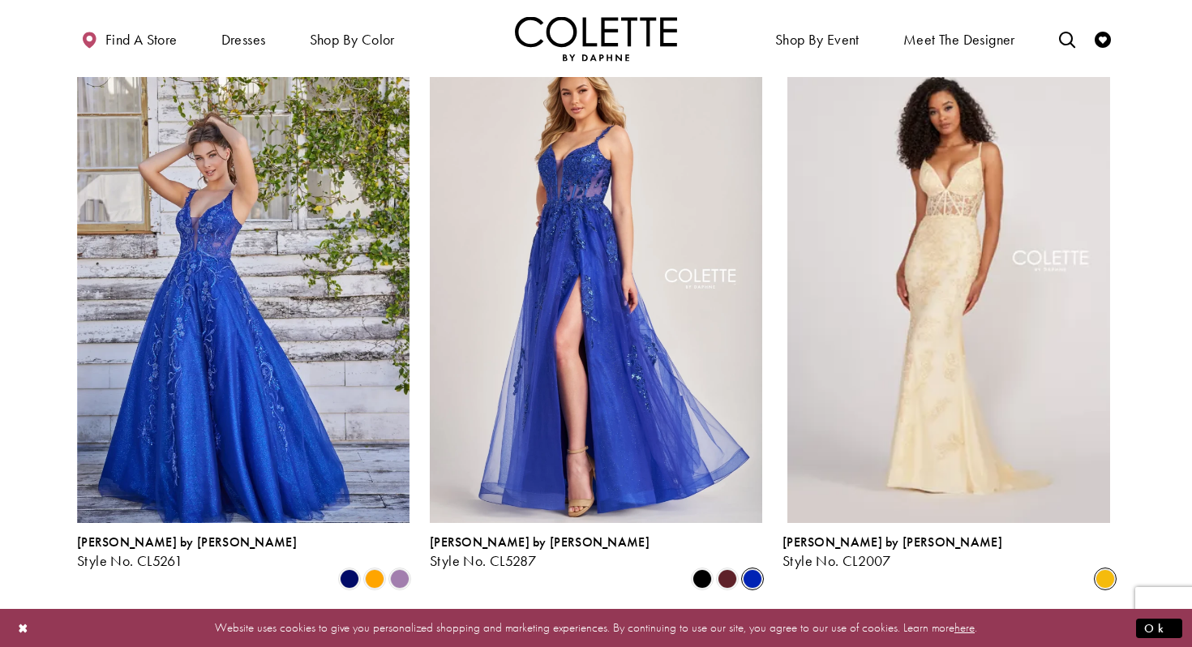
scroll to position [127, 0]
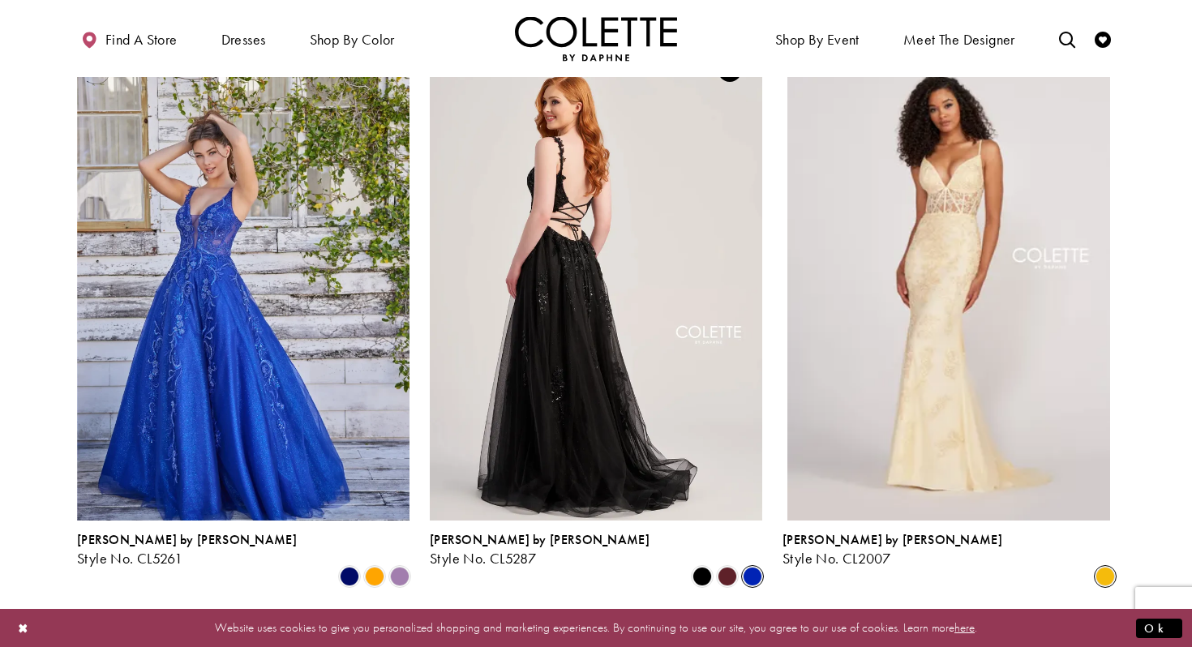
click at [707, 348] on img "Visit Colette by Daphne Style No. CL5287 Page" at bounding box center [596, 278] width 333 height 483
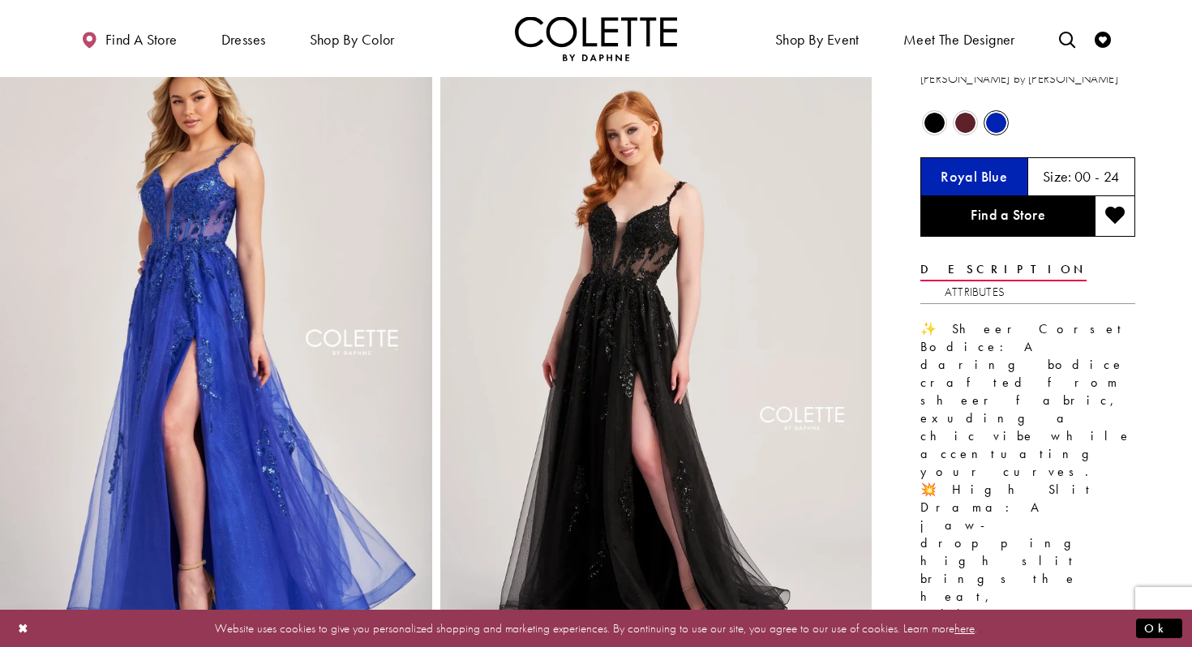
scroll to position [43, 0]
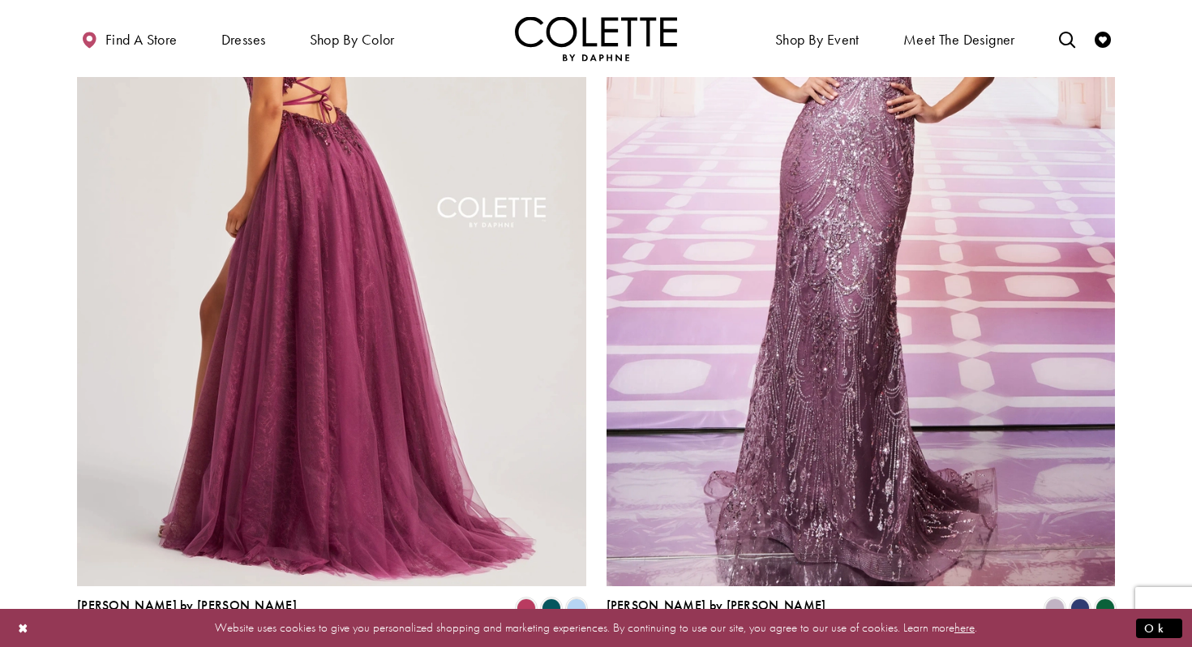
scroll to position [2729, 0]
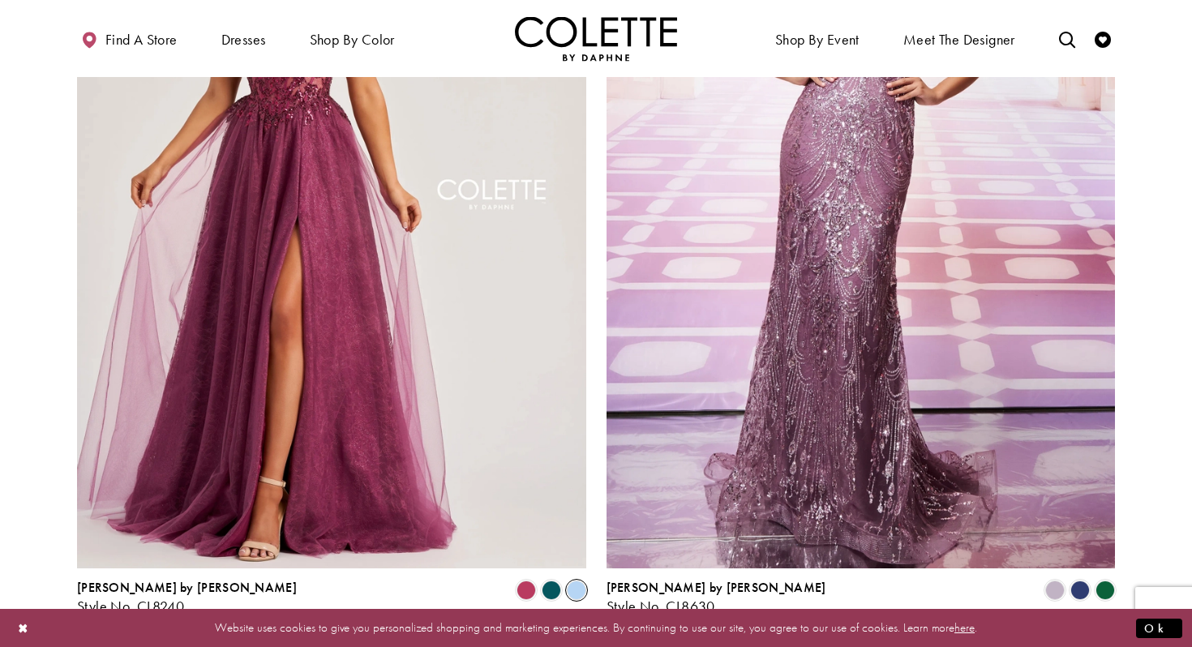
click at [578, 581] on span "Product List" at bounding box center [576, 590] width 19 height 19
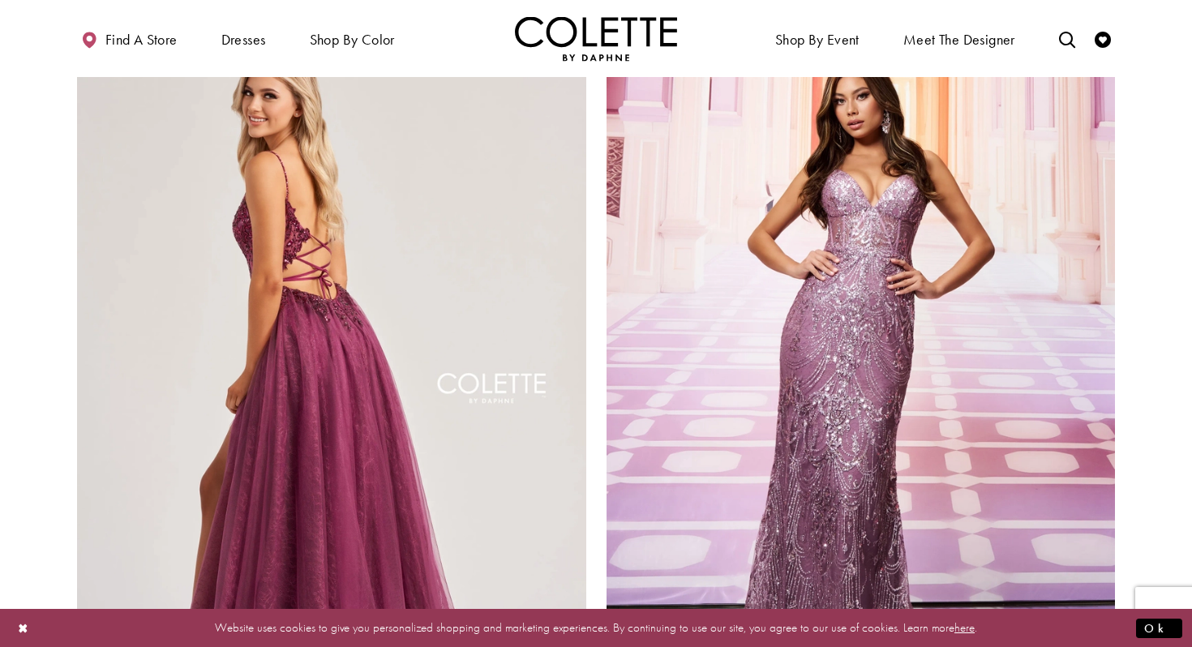
scroll to position [3036, 0]
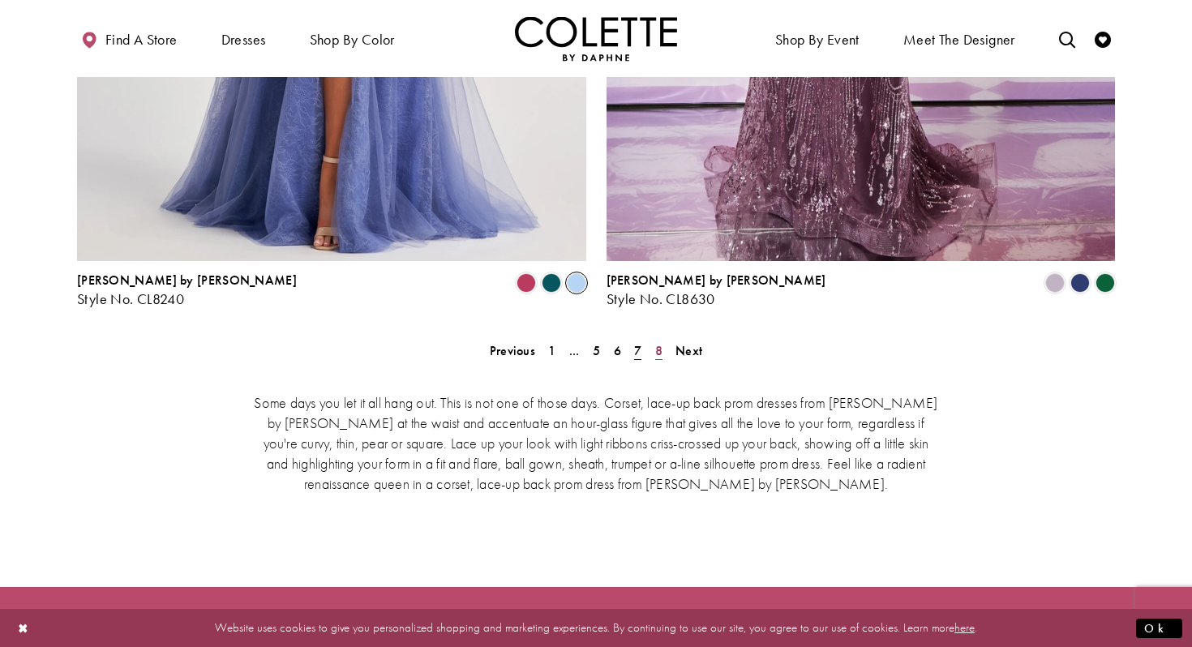
click at [662, 342] on span "8" at bounding box center [658, 350] width 7 height 17
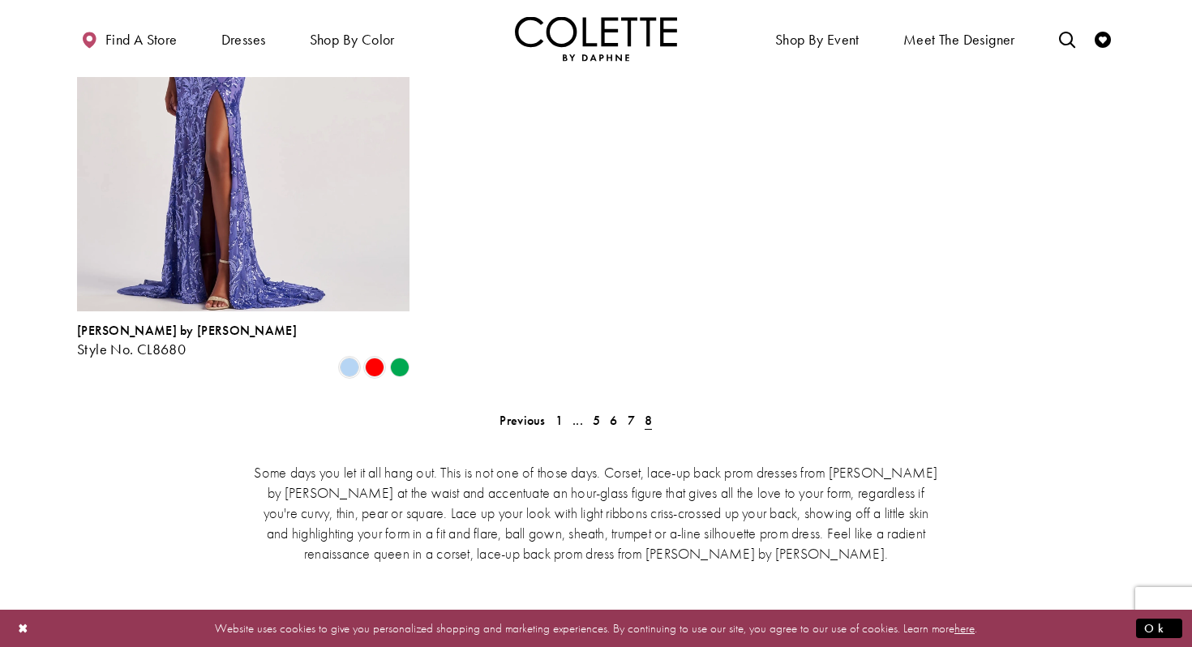
scroll to position [361, 0]
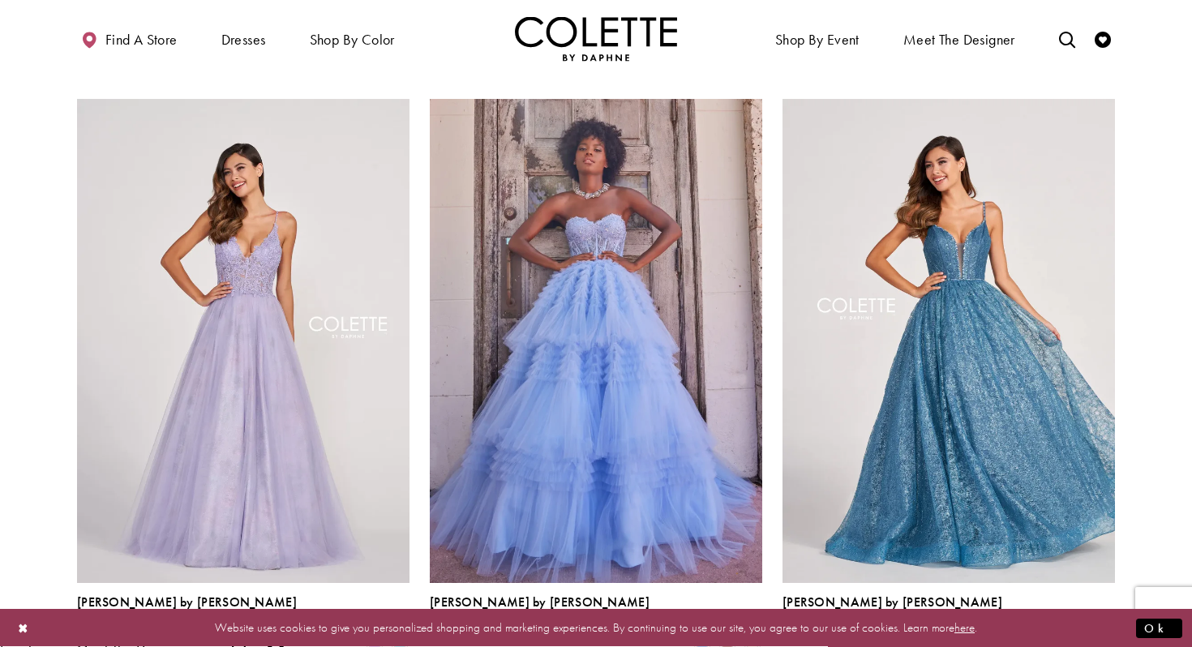
scroll to position [88, 0]
